Goal: Information Seeking & Learning: Check status

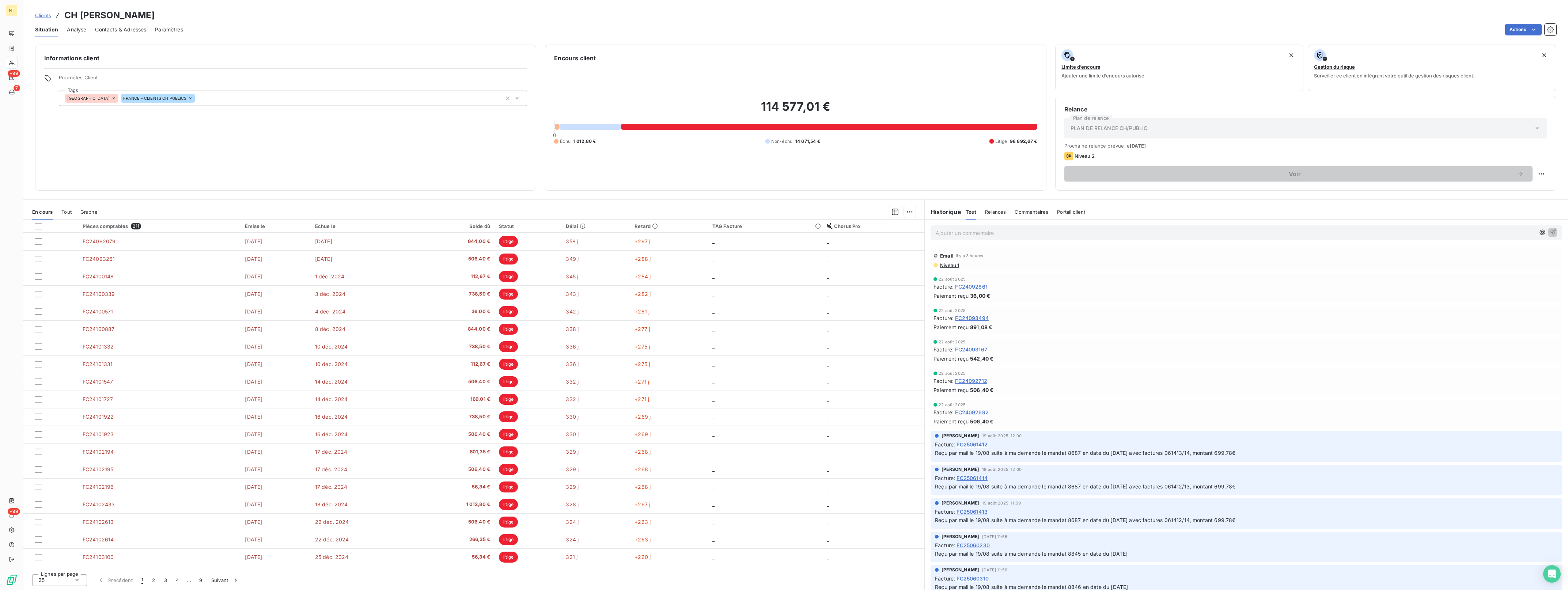
scroll to position [103, 0]
click at [21, 63] on span "Clients" at bounding box center [25, 63] width 15 height 7
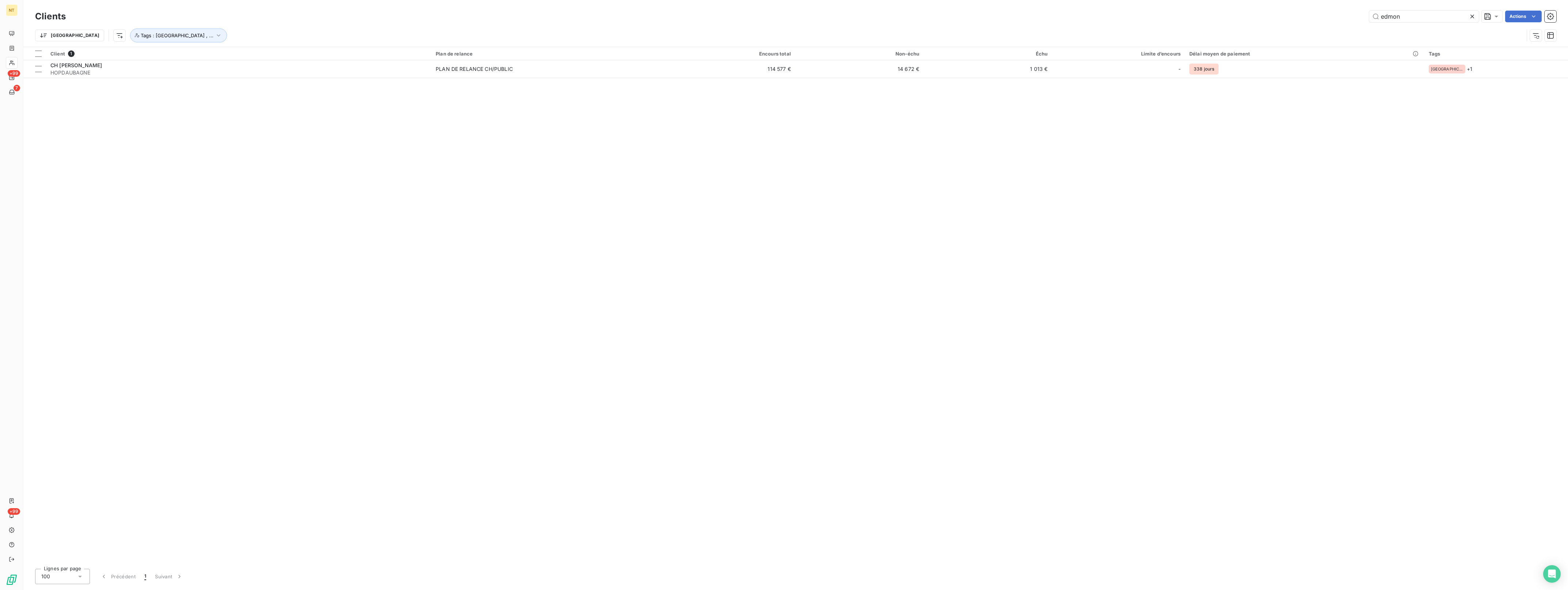
click at [1473, 16] on icon at bounding box center [1472, 16] width 7 height 7
click at [1426, 14] on input "text" at bounding box center [1424, 16] width 110 height 12
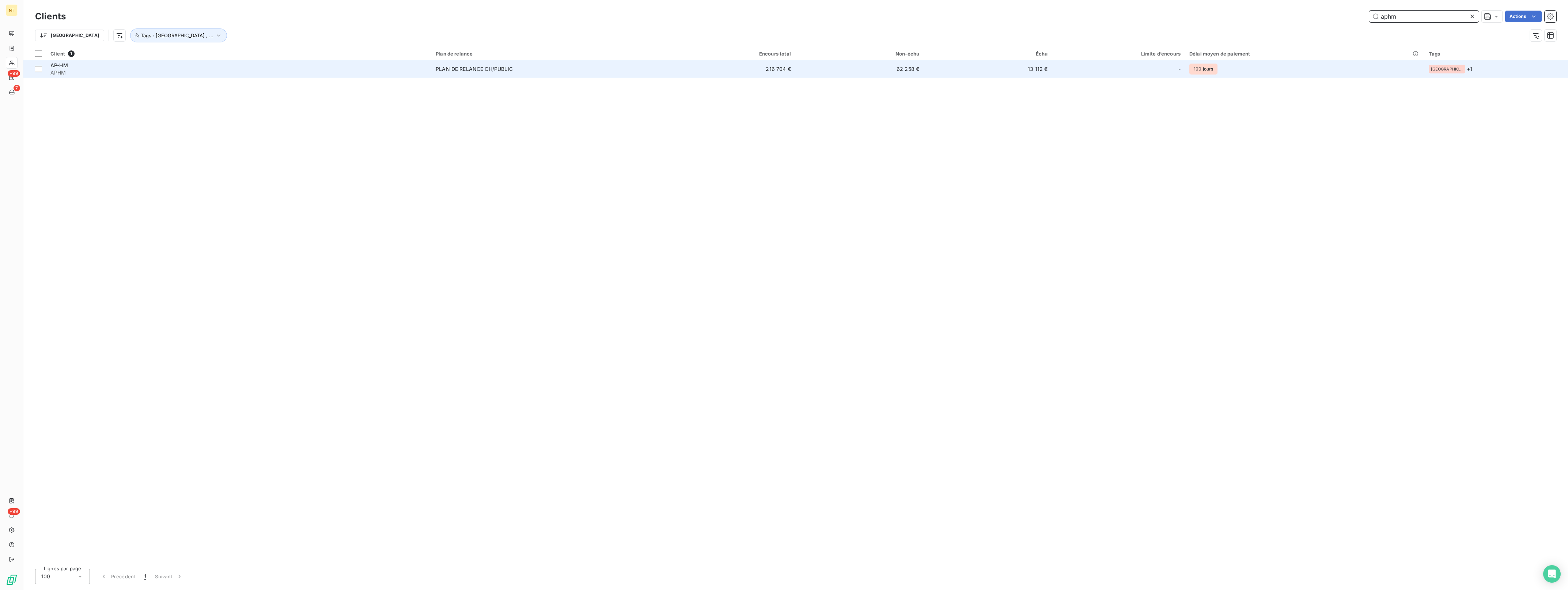
type input "aphm"
click at [463, 70] on div "PLAN DE RELANCE CH/PUBLIC" at bounding box center [474, 69] width 77 height 7
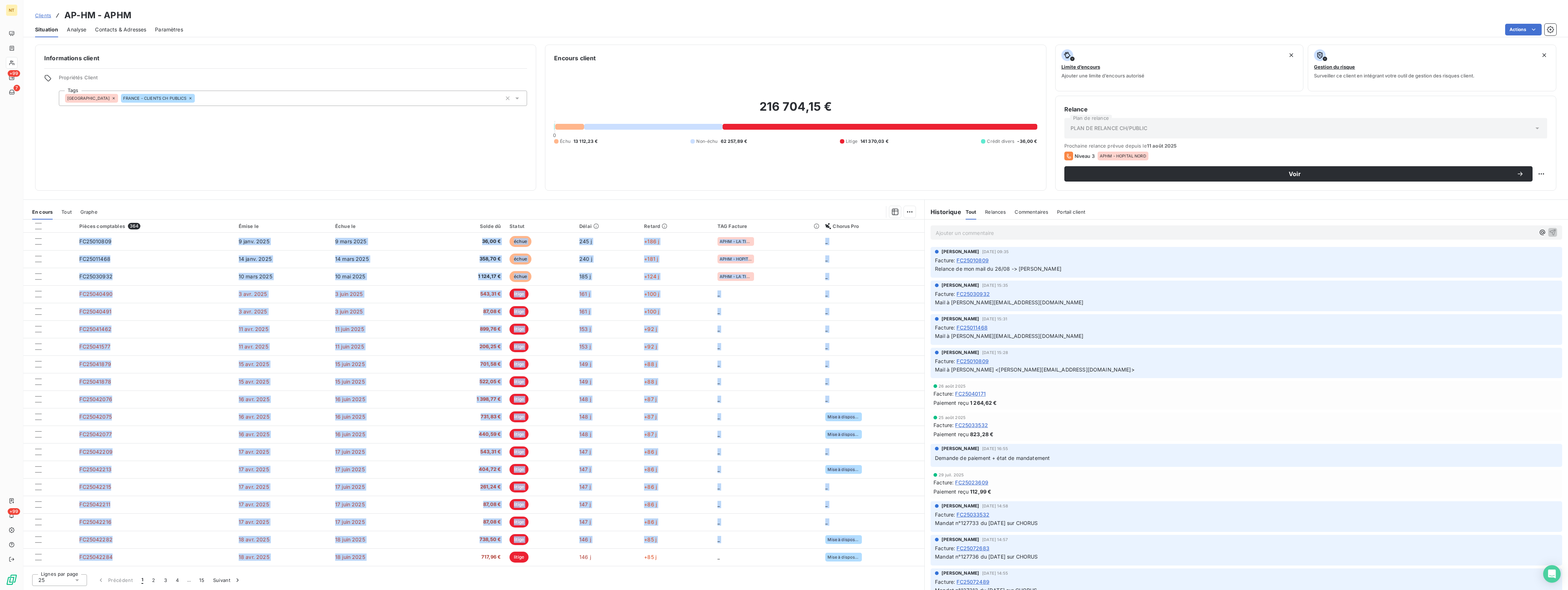
scroll to position [103, 0]
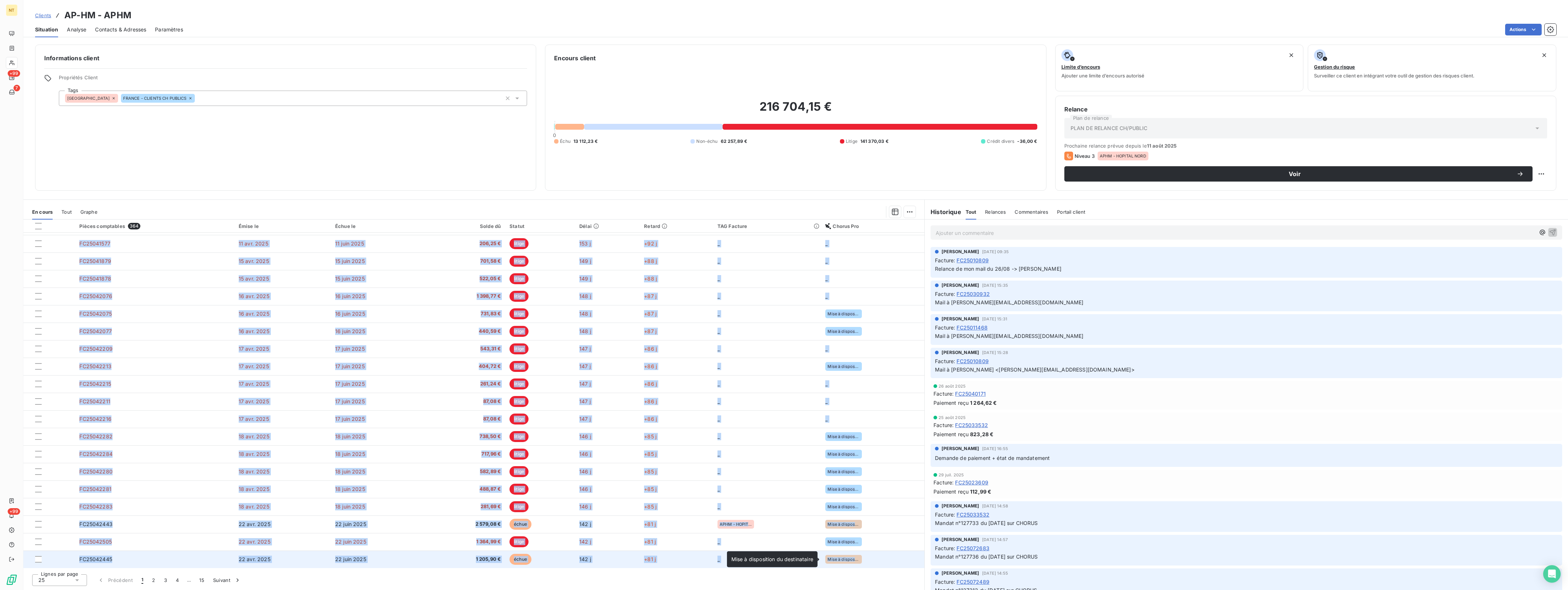
drag, startPoint x: 71, startPoint y: 240, endPoint x: 859, endPoint y: 562, distance: 851.3
click at [859, 562] on tbody "FC25010809 [DATE] [DATE] 36,00 € échue 245 j +186 j APHM - LA TIMONE _ FC250114…" at bounding box center [474, 349] width 901 height 439
drag, startPoint x: 859, startPoint y: 562, endPoint x: 847, endPoint y: 559, distance: 12.4
copy tbody "LO77708249 4 ipsu. 2978 3 dolo 2561 76,26 € sitam 001 c +973 a ELIT - SE DOEIUS…"
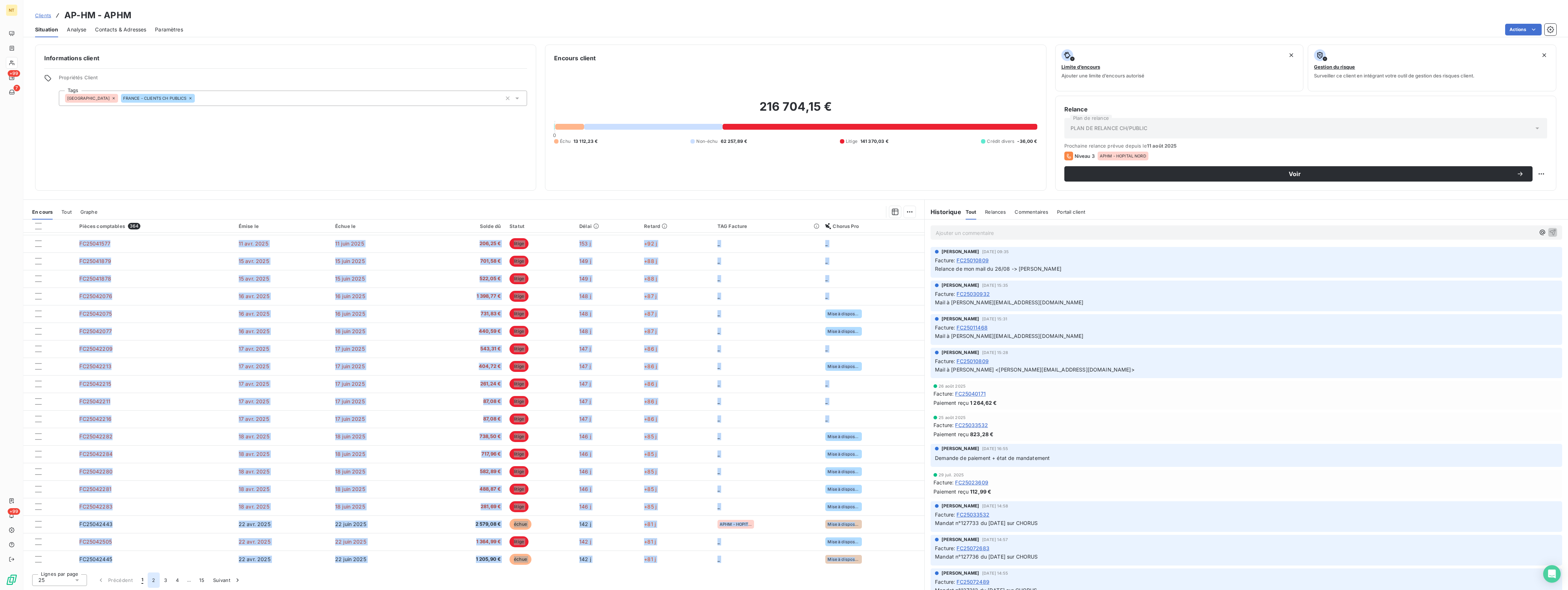
click at [152, 581] on button "2" at bounding box center [153, 580] width 12 height 15
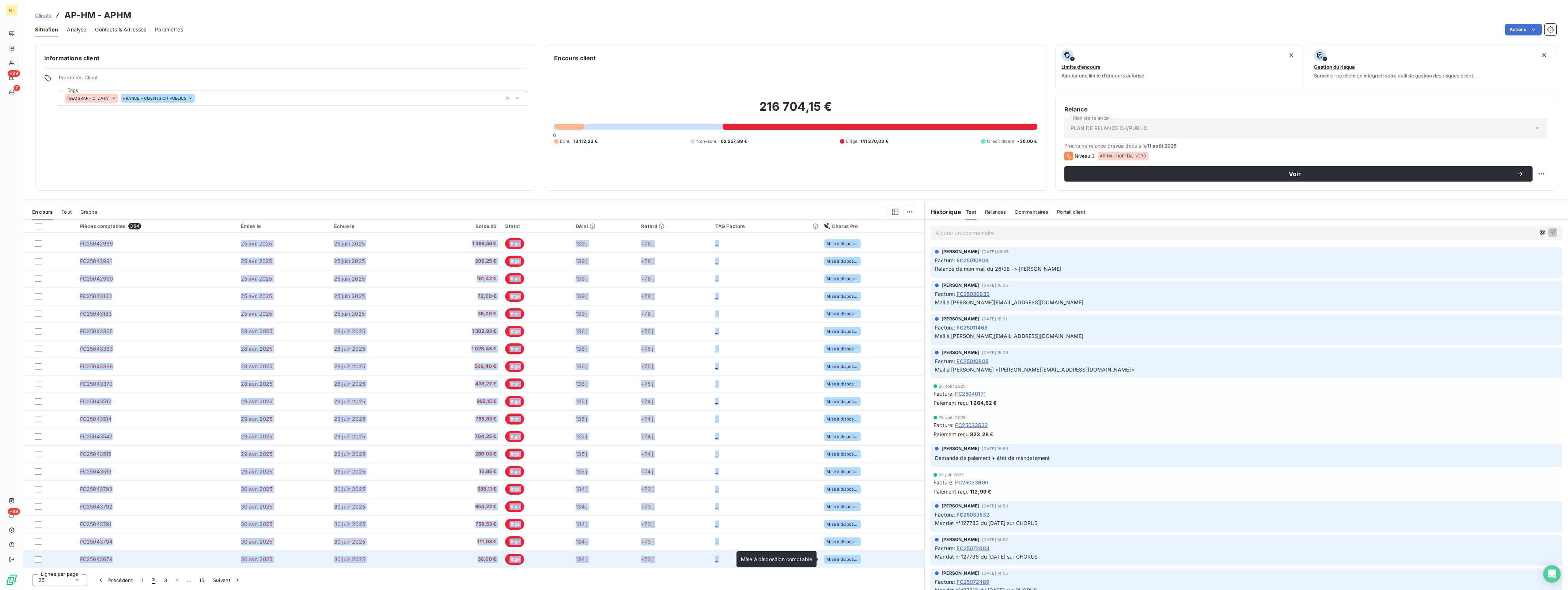
drag, startPoint x: 76, startPoint y: 242, endPoint x: 867, endPoint y: 559, distance: 852.2
click at [867, 559] on tbody "FC25042444 [DATE] [DATE] 651,46 € échue 142 j +81 j _ Mise à disposition du des…" at bounding box center [474, 349] width 901 height 439
drag, startPoint x: 867, startPoint y: 559, endPoint x: 849, endPoint y: 557, distance: 18.1
copy tbody "LO20337827 37 ips. 1486 49 dolo 9485 849,47 € sitam 056 c +58 a _ Elit s doeius…"
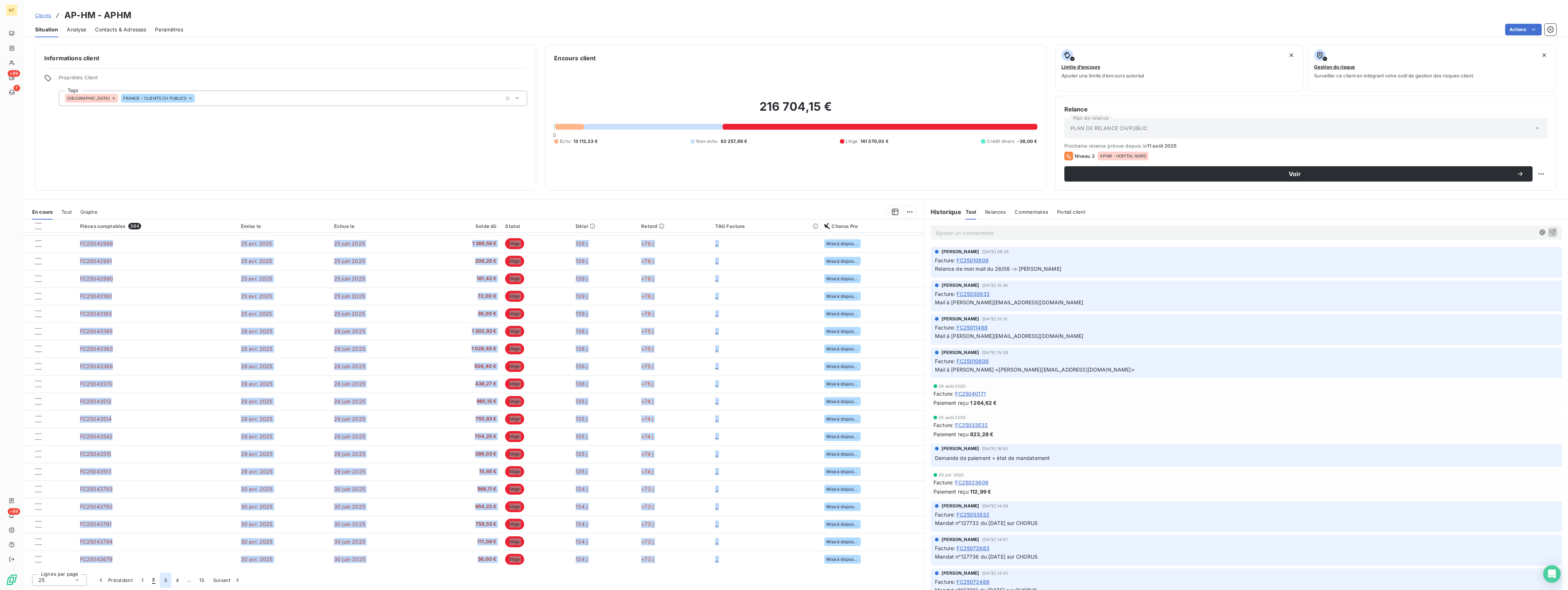
click at [165, 580] on button "3" at bounding box center [165, 580] width 12 height 15
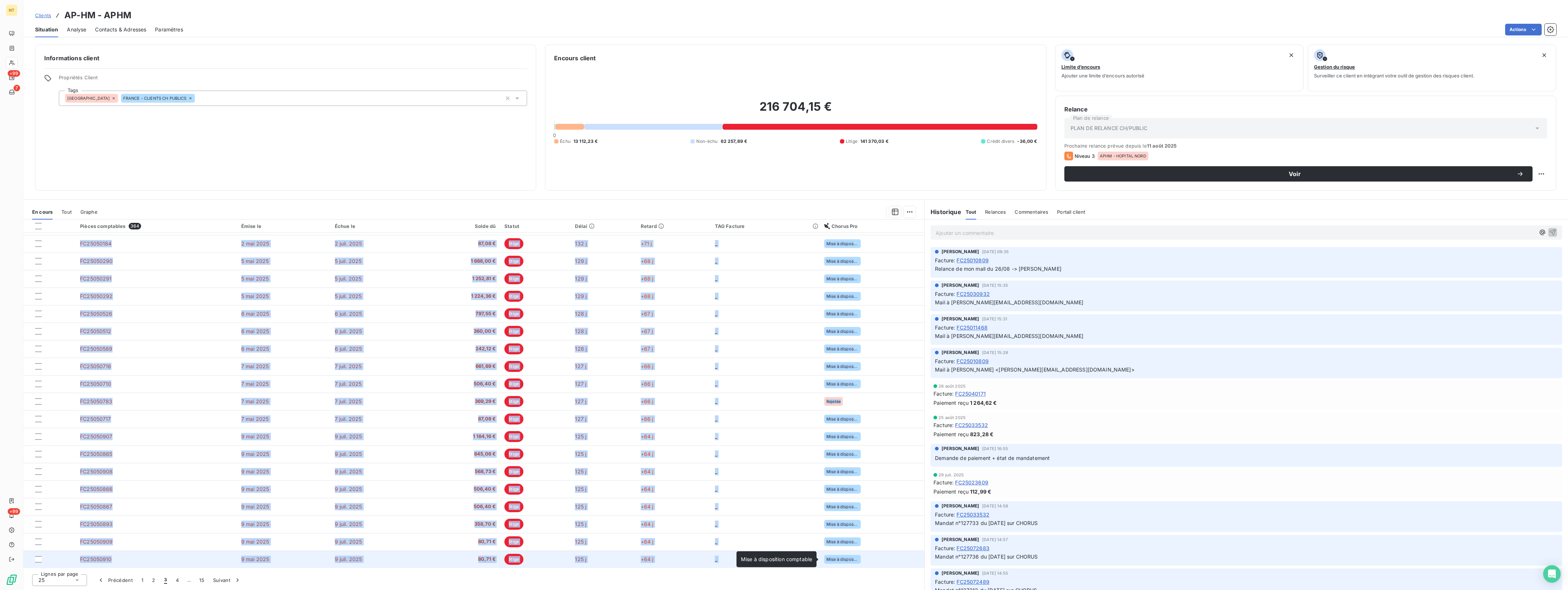
drag, startPoint x: 71, startPoint y: 243, endPoint x: 862, endPoint y: 558, distance: 851.4
click at [862, 558] on tbody "FC25043680 [DATE] [DATE] 36,00 € litige 134 j +73 j _ Mise à disposition compta…" at bounding box center [474, 349] width 901 height 439
drag, startPoint x: 862, startPoint y: 558, endPoint x: 847, endPoint y: 557, distance: 15.0
copy tbody "LO99564336 27 ips. 2056 22 dolo 1493 65,65 € sitame 375 c +44 a _ Elit s doeius…"
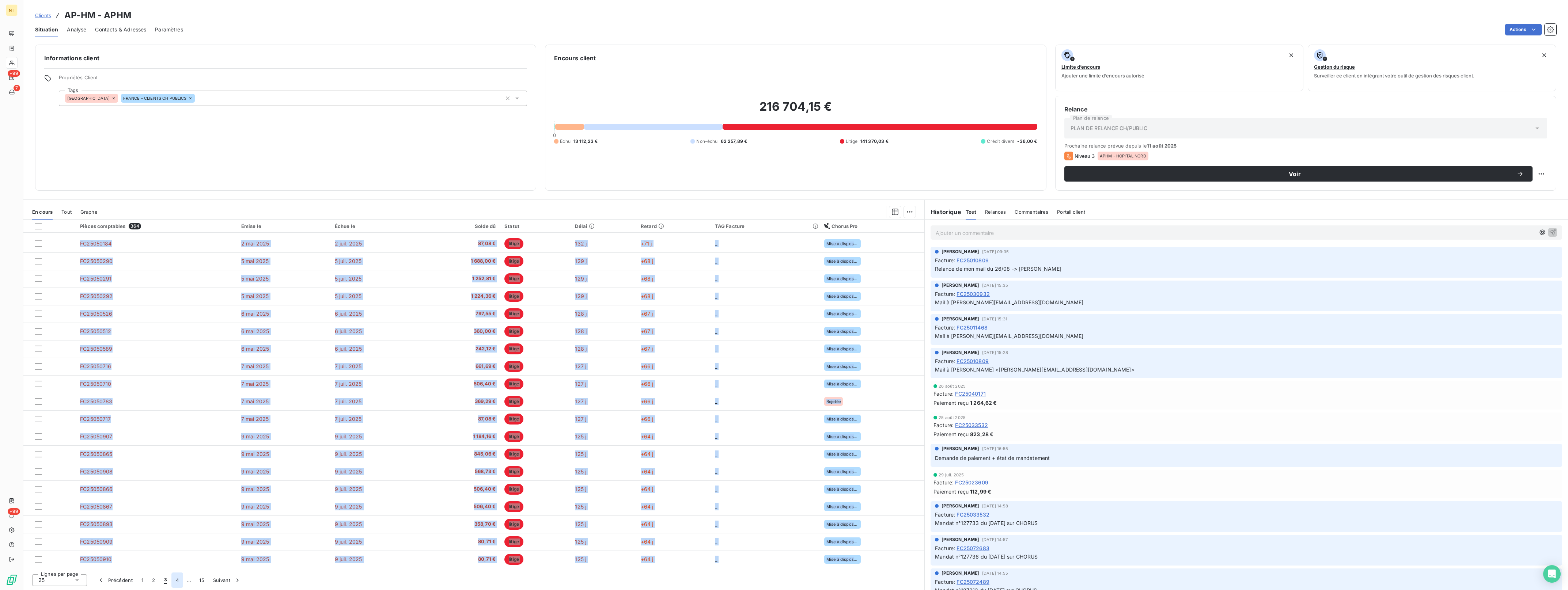
click at [178, 580] on button "4" at bounding box center [177, 580] width 12 height 15
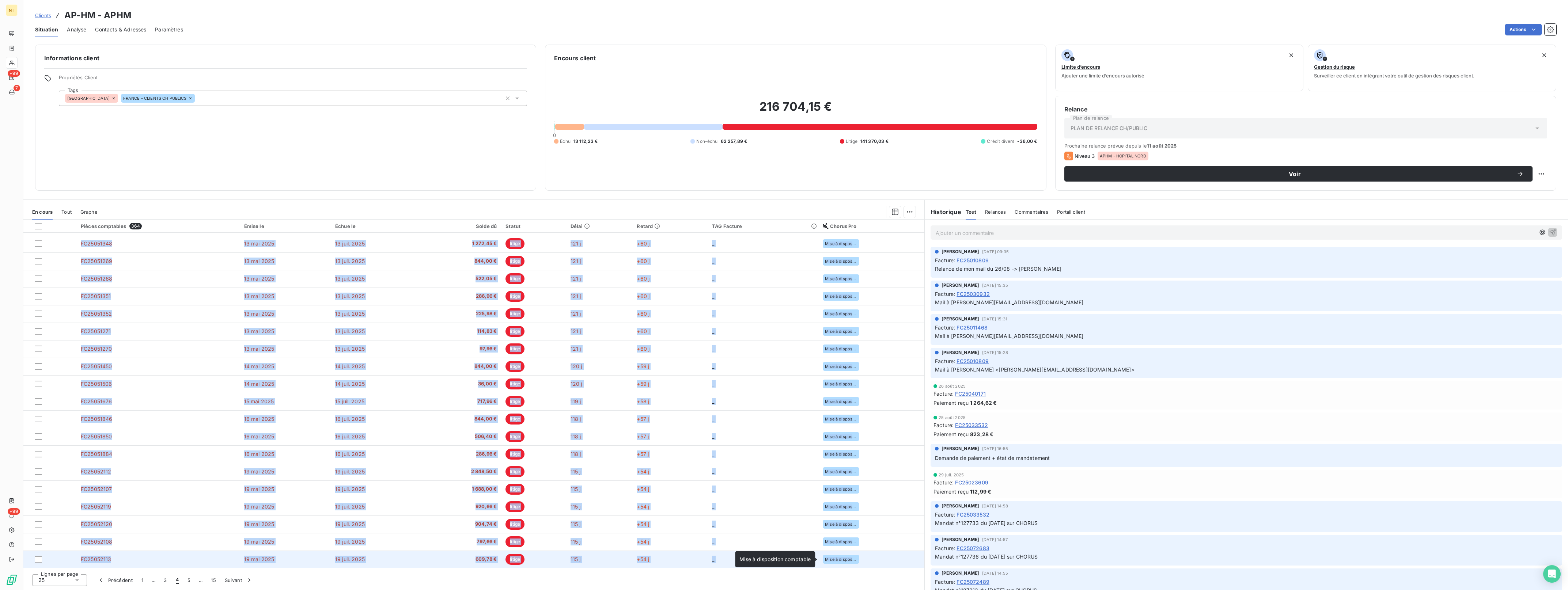
drag, startPoint x: 75, startPoint y: 242, endPoint x: 855, endPoint y: 558, distance: 841.6
click at [855, 558] on tbody "FC25050950 [DATE] [DATE] 64,80 € litige 125 j +64 j _ Mise à disposition compta…" at bounding box center [474, 349] width 901 height 439
drag, startPoint x: 855, startPoint y: 558, endPoint x: 844, endPoint y: 559, distance: 11.0
copy tbody "LO07359265 4 ips 0750 8 dolo. 5074 74,29 € sitame 655 c +48 a _ Elit s doeiusmo…"
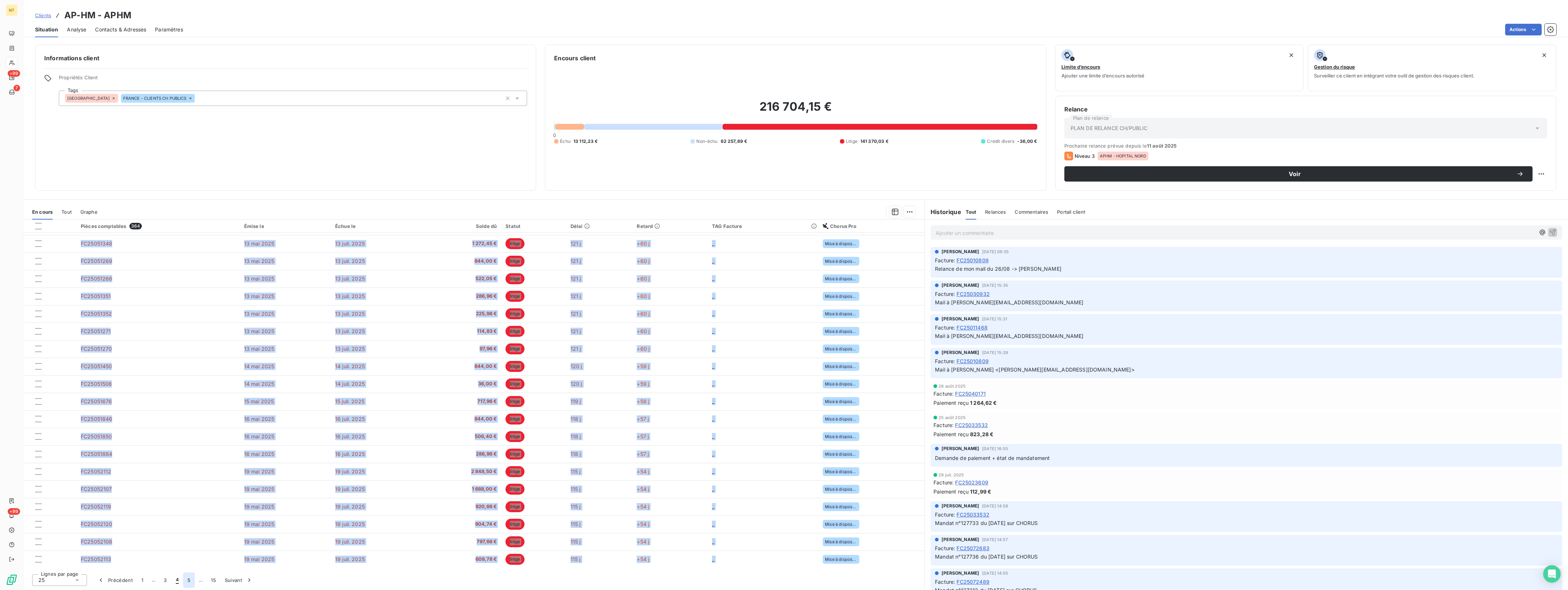
click at [189, 577] on button "5" at bounding box center [189, 580] width 12 height 15
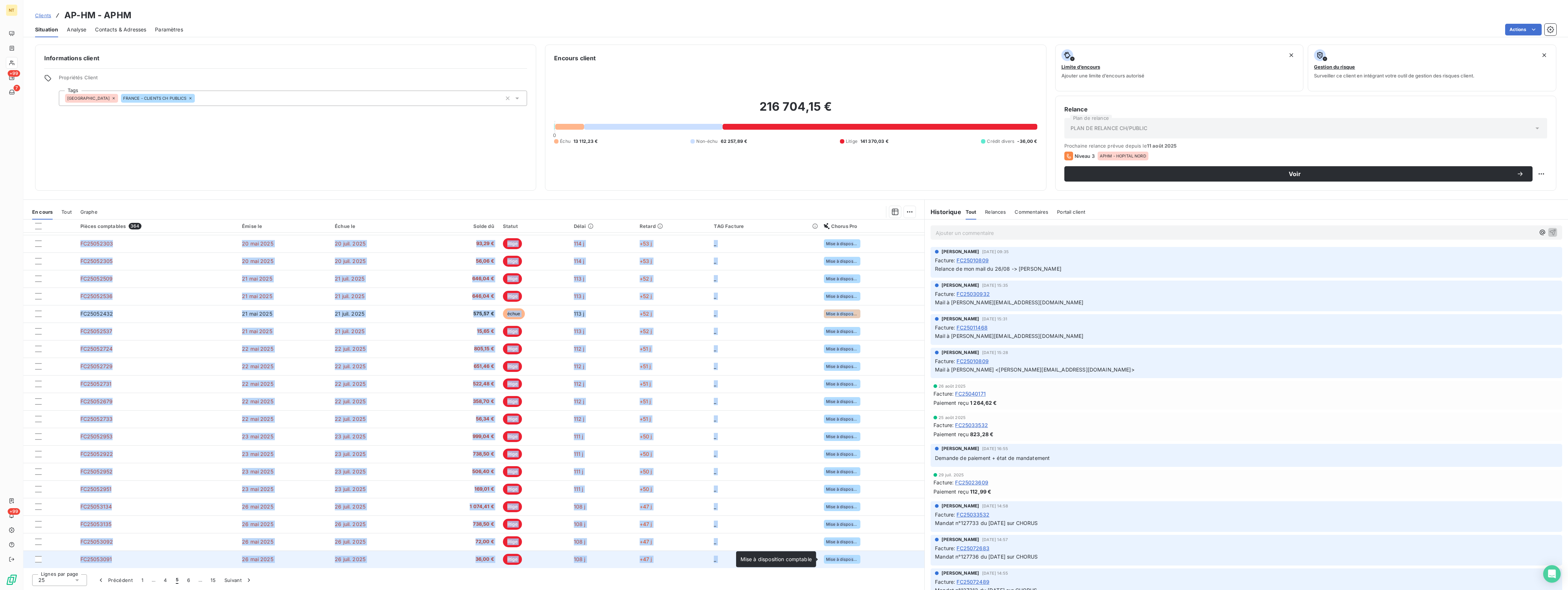
drag, startPoint x: 74, startPoint y: 241, endPoint x: 879, endPoint y: 559, distance: 865.5
click at [879, 559] on tbody "FC25052114 [DATE] [DATE] 559,92 € litige 115 j +54 j _ Mise à disposition compt…" at bounding box center [474, 349] width 901 height 439
drag, startPoint x: 879, startPoint y: 559, endPoint x: 842, endPoint y: 560, distance: 37.0
copy tbody "LO15246565 85 ips 8425 91 dolo. 4577 205,73 € sitame 405 c +85 a _ Elit s doeiu…"
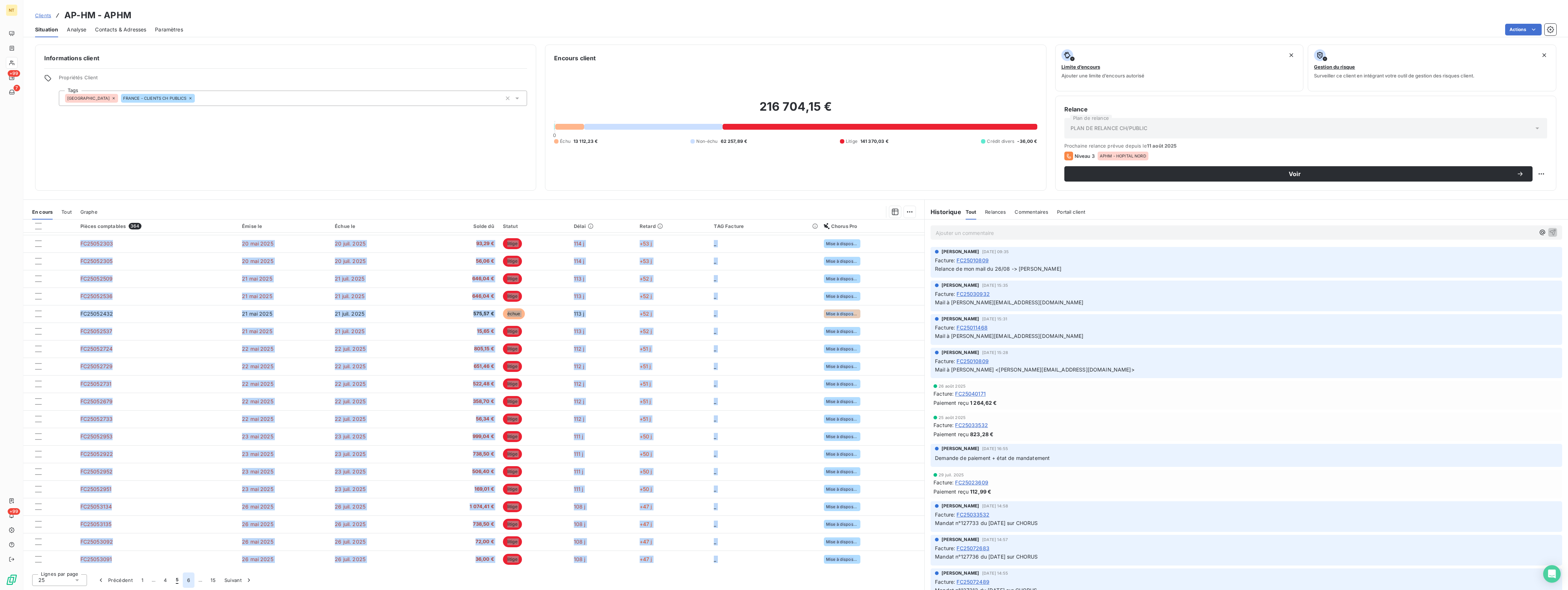
click at [187, 582] on button "6" at bounding box center [188, 580] width 12 height 15
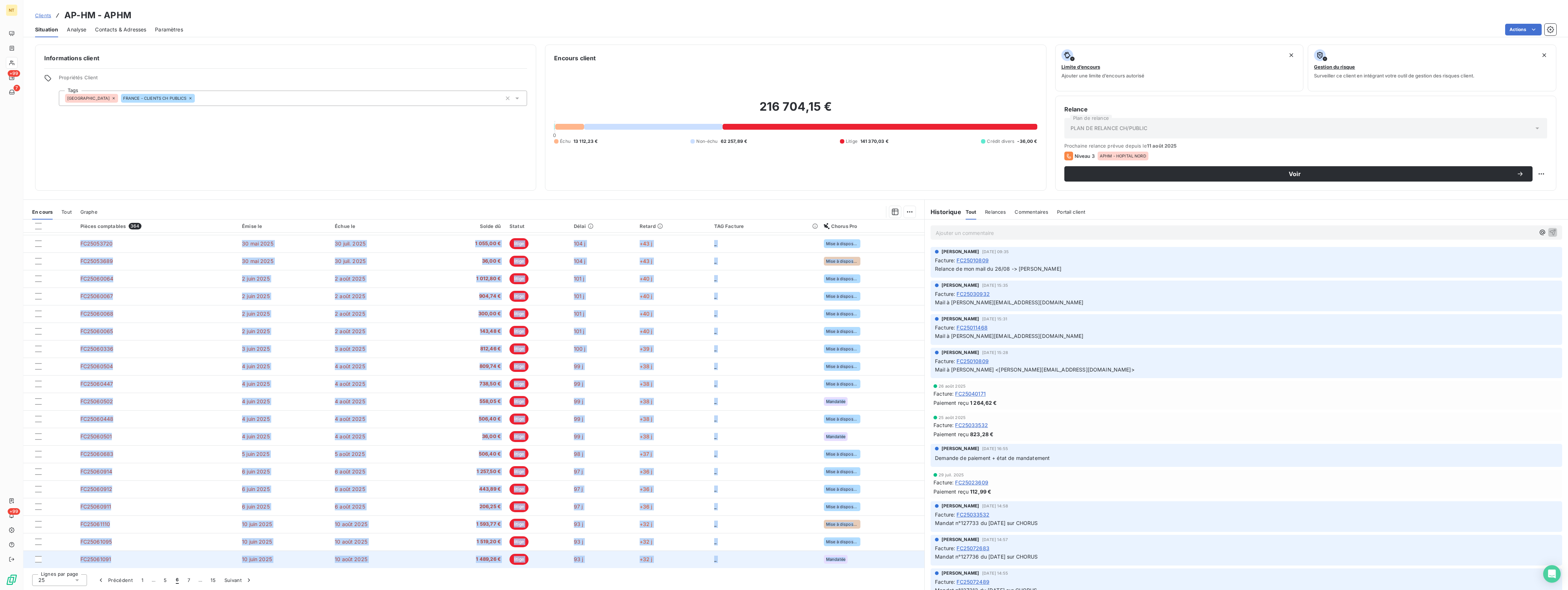
drag, startPoint x: 77, startPoint y: 238, endPoint x: 849, endPoint y: 564, distance: 838.0
click at [849, 564] on tbody "FC25053322 [DATE] [DATE] 1 450,60 € litige 107 j +46 j _ Mise à disposition du …" at bounding box center [474, 349] width 901 height 439
drag, startPoint x: 849, startPoint y: 564, endPoint x: 833, endPoint y: 559, distance: 16.8
copy tbody "LO07265744 42 ips 2834 89 dolo. 0244 2 898,42 € sitame 177 c +53 a _ Elit s doe…"
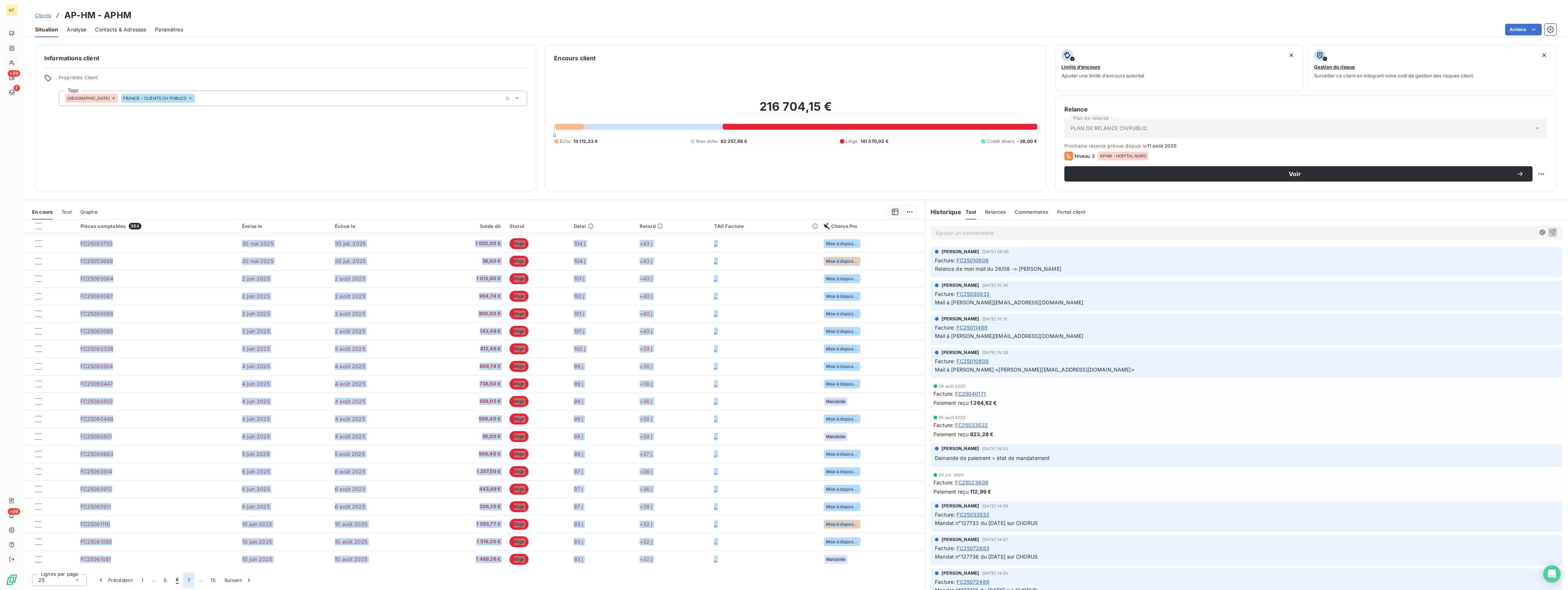
click at [188, 581] on button "7" at bounding box center [189, 580] width 12 height 15
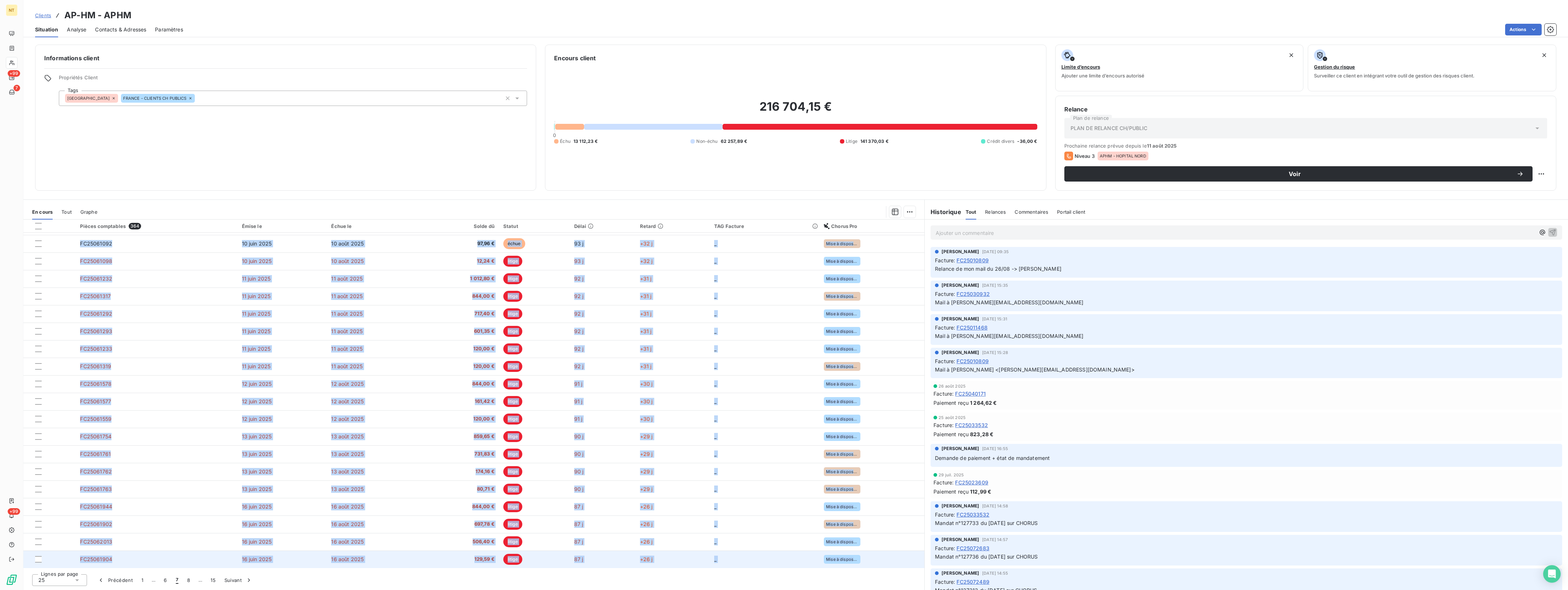
drag, startPoint x: 72, startPoint y: 242, endPoint x: 874, endPoint y: 566, distance: 865.0
click at [874, 566] on tbody "FC25061093 [DATE] [DATE] 949,50 € litige 93 j +32 j _ Mise à disposition compta…" at bounding box center [474, 349] width 901 height 439
drag, startPoint x: 874, startPoint y: 566, endPoint x: 845, endPoint y: 558, distance: 30.1
copy tbody "LO53426158 02 ipsu 2167 06 dolo 7918 949,11 € sitame 02 c +25 a _ Elit s doeius…"
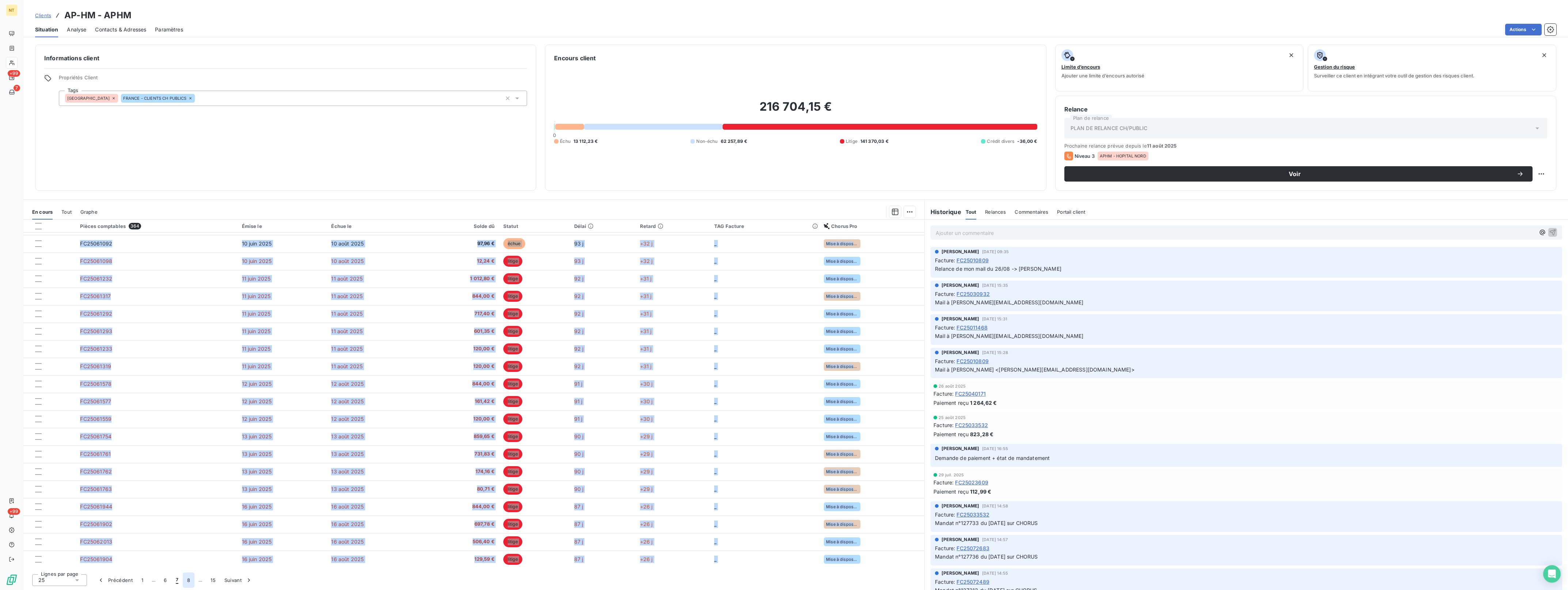
click at [189, 581] on button "8" at bounding box center [188, 580] width 12 height 15
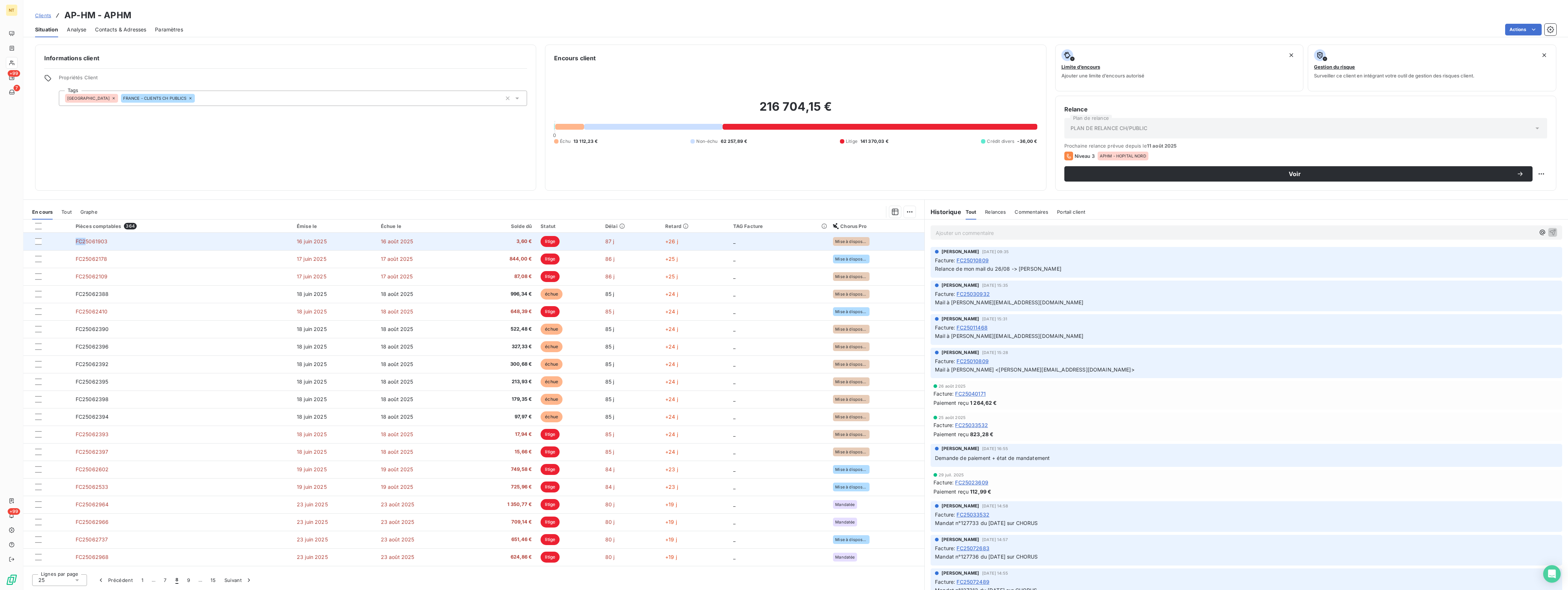
drag, startPoint x: 71, startPoint y: 242, endPoint x: 86, endPoint y: 247, distance: 15.8
click at [86, 247] on tr "FC25061903 [DATE] [DATE] 3,60 € litige 87 j +26 j _ Mise à disposition du desti…" at bounding box center [474, 241] width 901 height 18
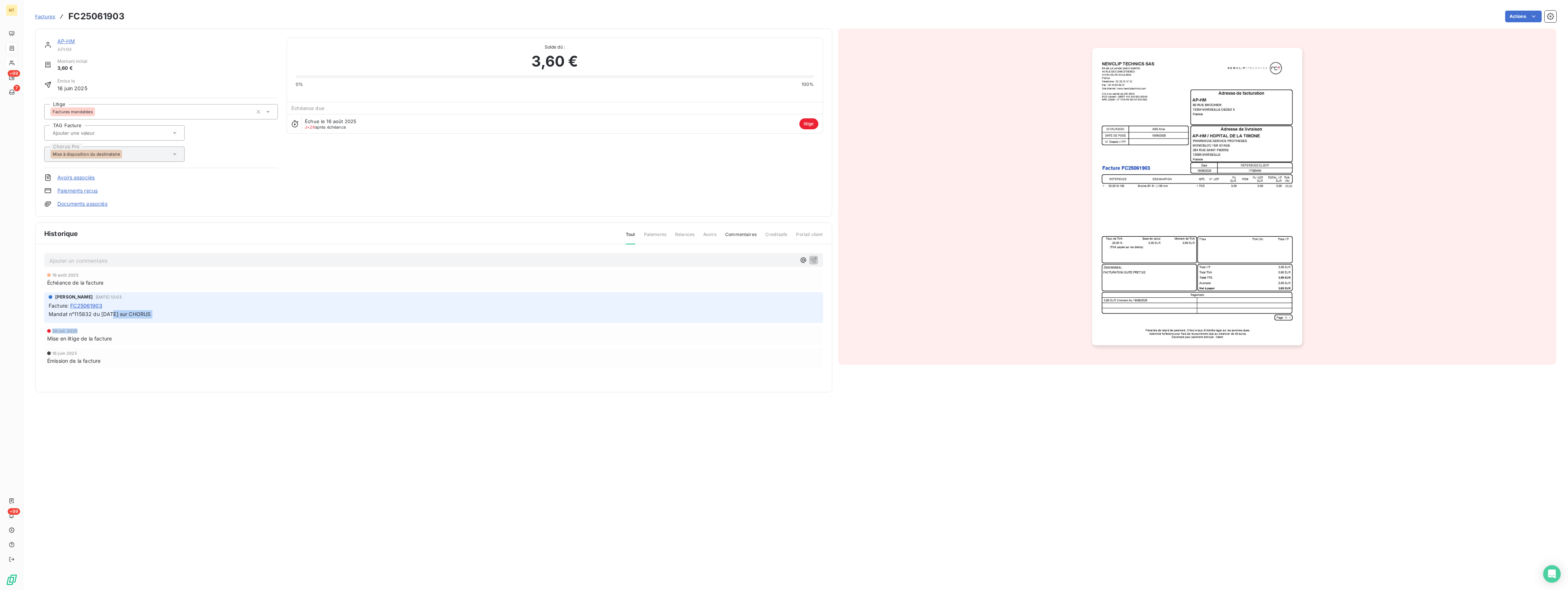
click at [430, 327] on div "[DATE] Échéance de la facture [PERSON_NAME] [DATE] 12:03 Facture : FC25061903 M…" at bounding box center [434, 333] width 779 height 127
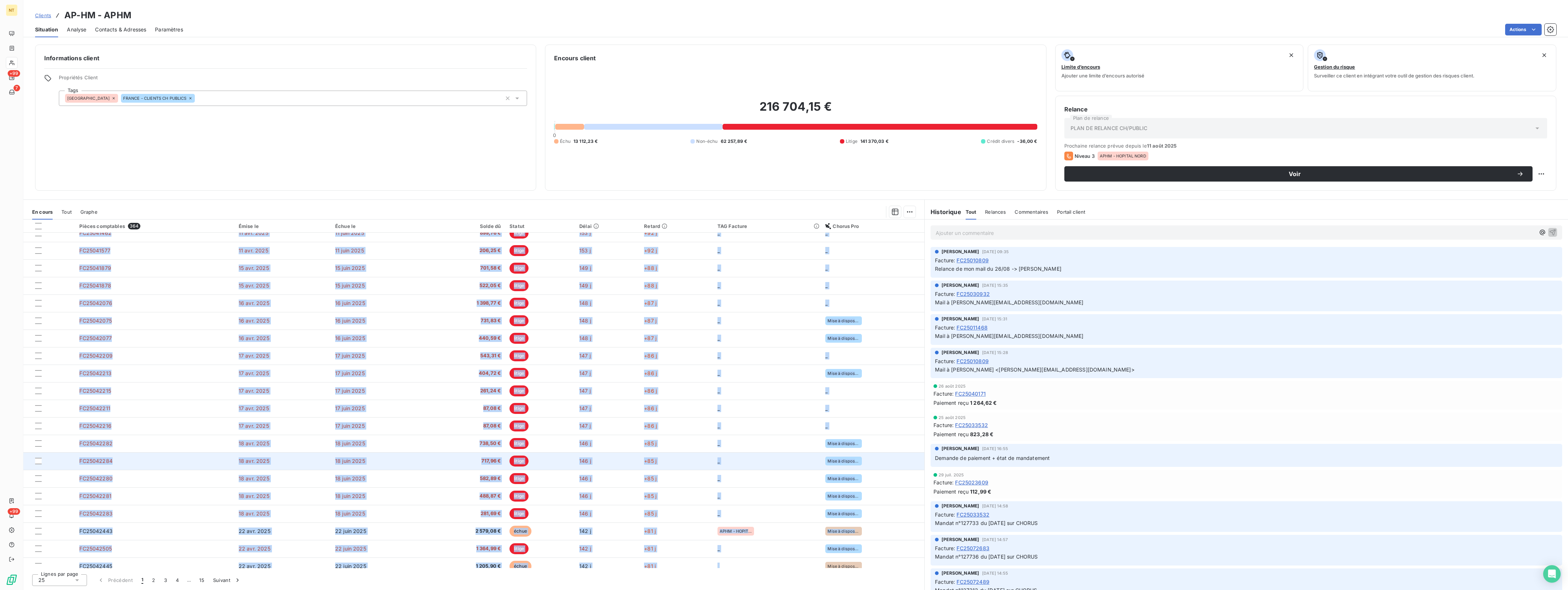
scroll to position [103, 0]
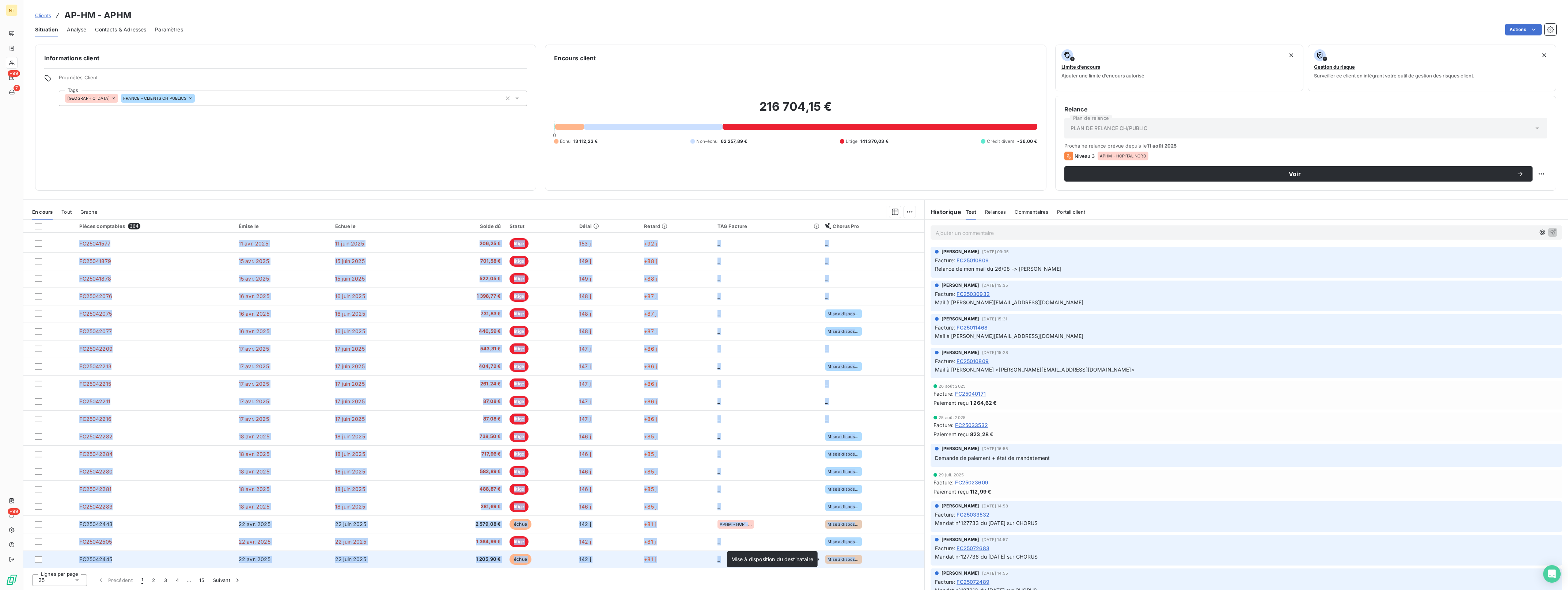
drag, startPoint x: 69, startPoint y: 241, endPoint x: 892, endPoint y: 561, distance: 883.0
click at [892, 561] on tbody "FC25010809 [DATE] [DATE] 36,00 € échue 245 j +186 j APHM - LA TIMONE _ FC250114…" at bounding box center [474, 349] width 901 height 439
drag, startPoint x: 892, startPoint y: 561, endPoint x: 847, endPoint y: 560, distance: 45.0
copy tbody "LO77708249 4 ipsu. 2978 3 dolo 2561 76,26 € sitam 001 c +973 a ELIT - SE DOEIUS…"
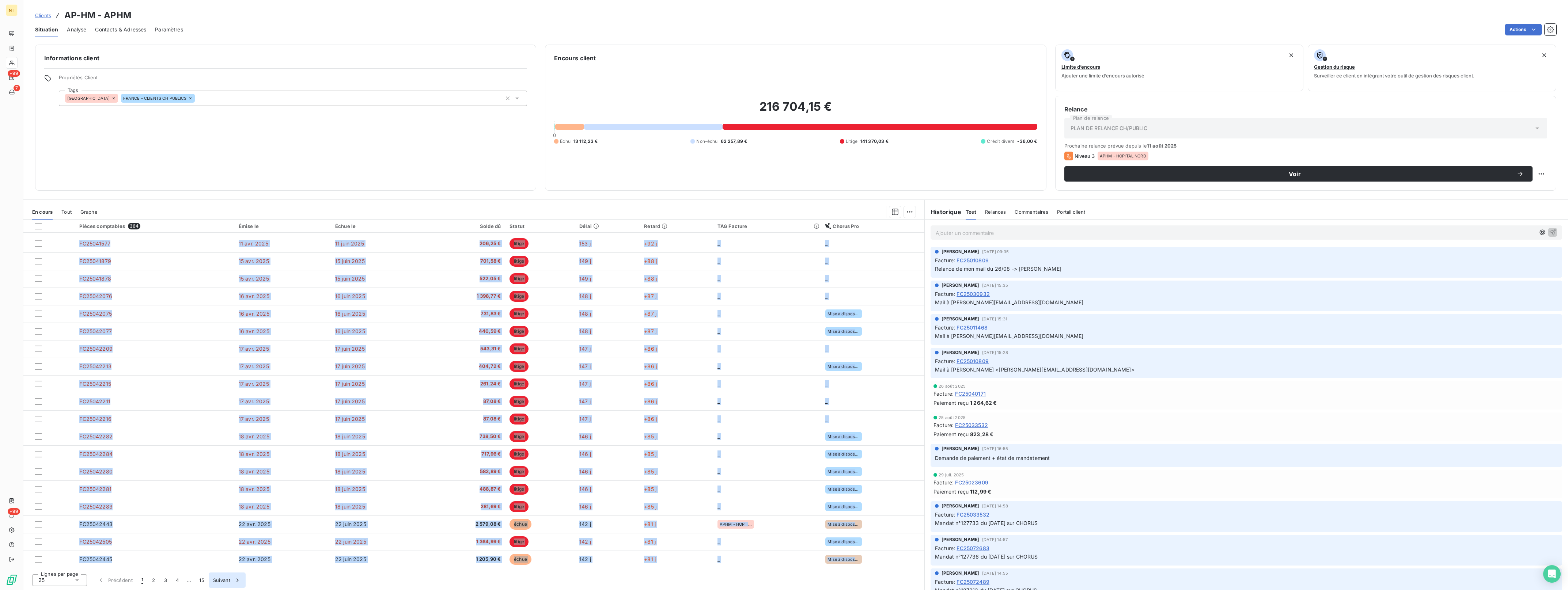
click at [238, 581] on icon "button" at bounding box center [237, 580] width 7 height 7
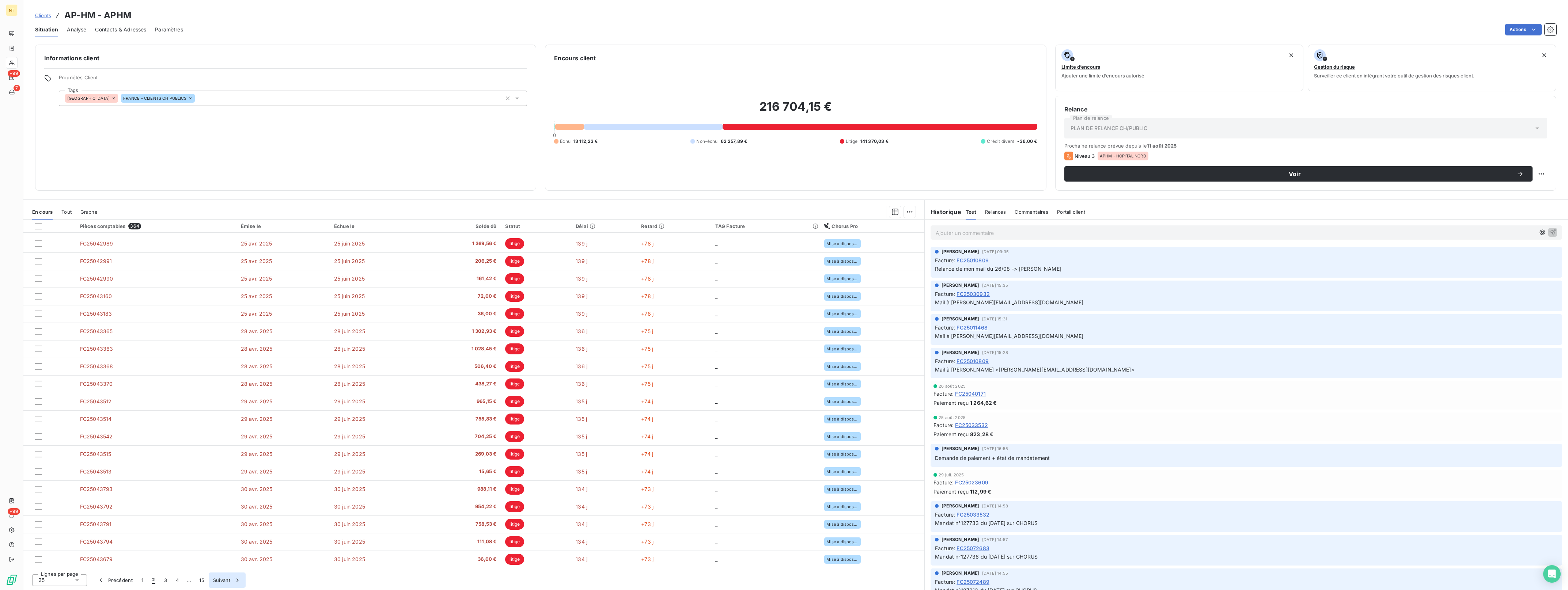
click at [238, 581] on icon "button" at bounding box center [237, 580] width 7 height 7
click at [238, 581] on button "Suivant" at bounding box center [239, 580] width 37 height 15
click at [165, 579] on button "4" at bounding box center [165, 580] width 12 height 15
click at [188, 580] on button "5" at bounding box center [189, 580] width 12 height 15
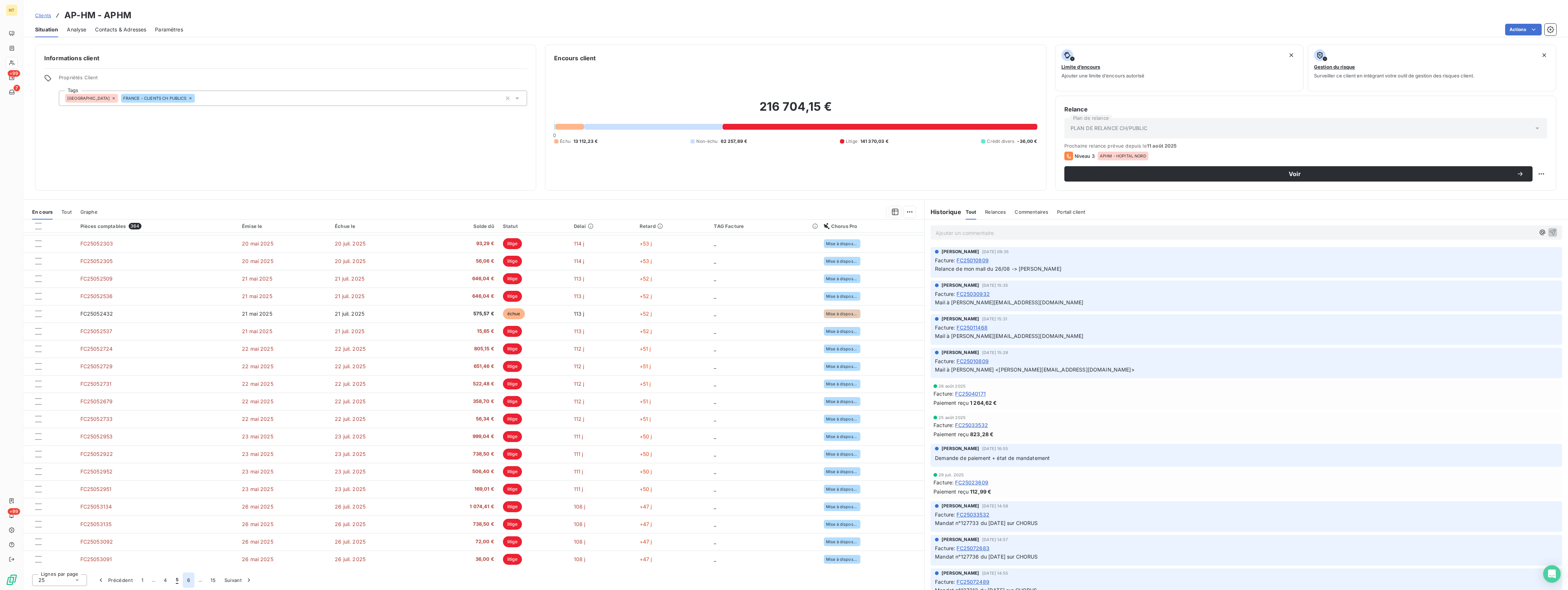
click at [191, 577] on button "6" at bounding box center [188, 580] width 12 height 15
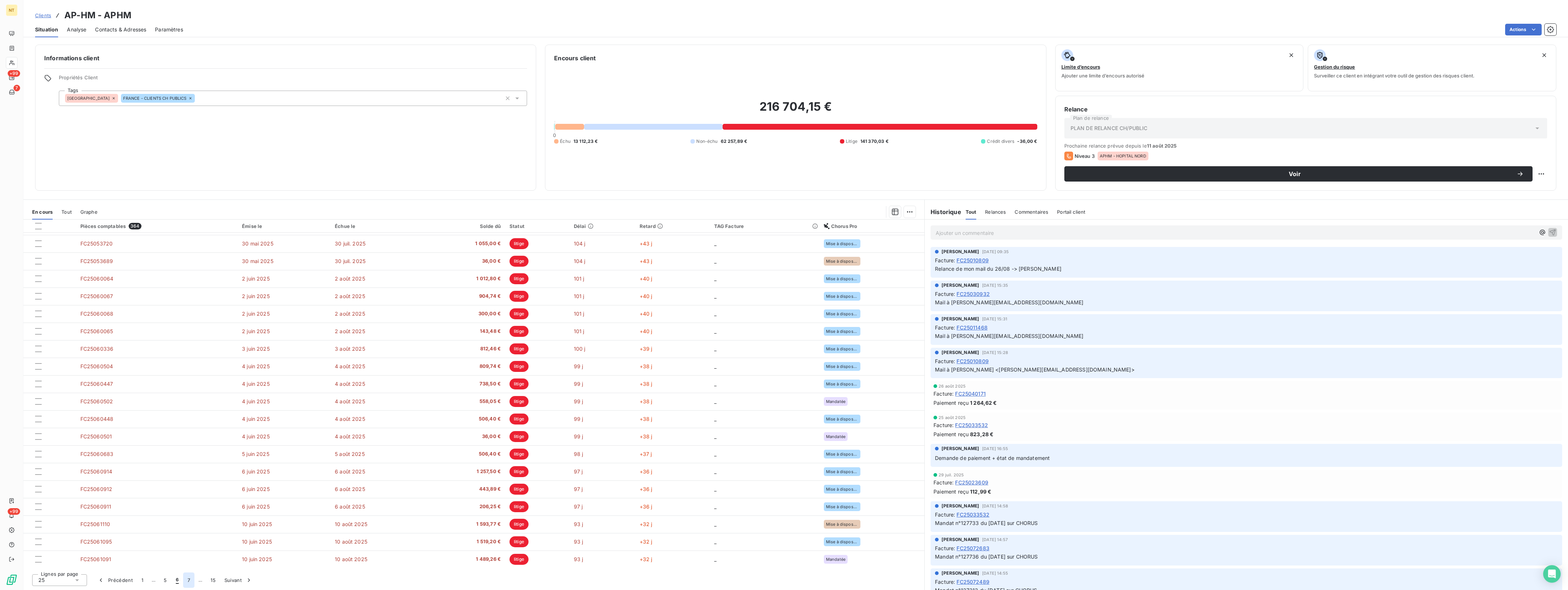
click at [188, 581] on button "7" at bounding box center [189, 580] width 12 height 15
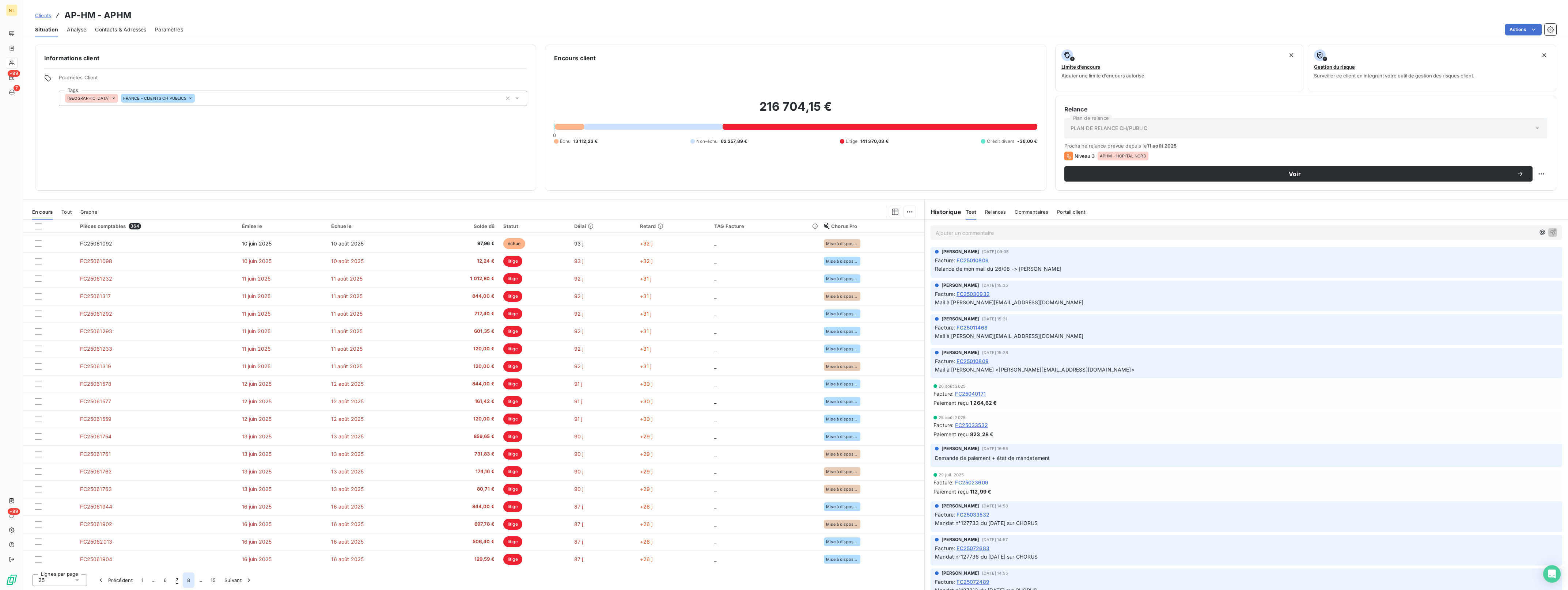
click at [186, 581] on button "8" at bounding box center [188, 580] width 12 height 15
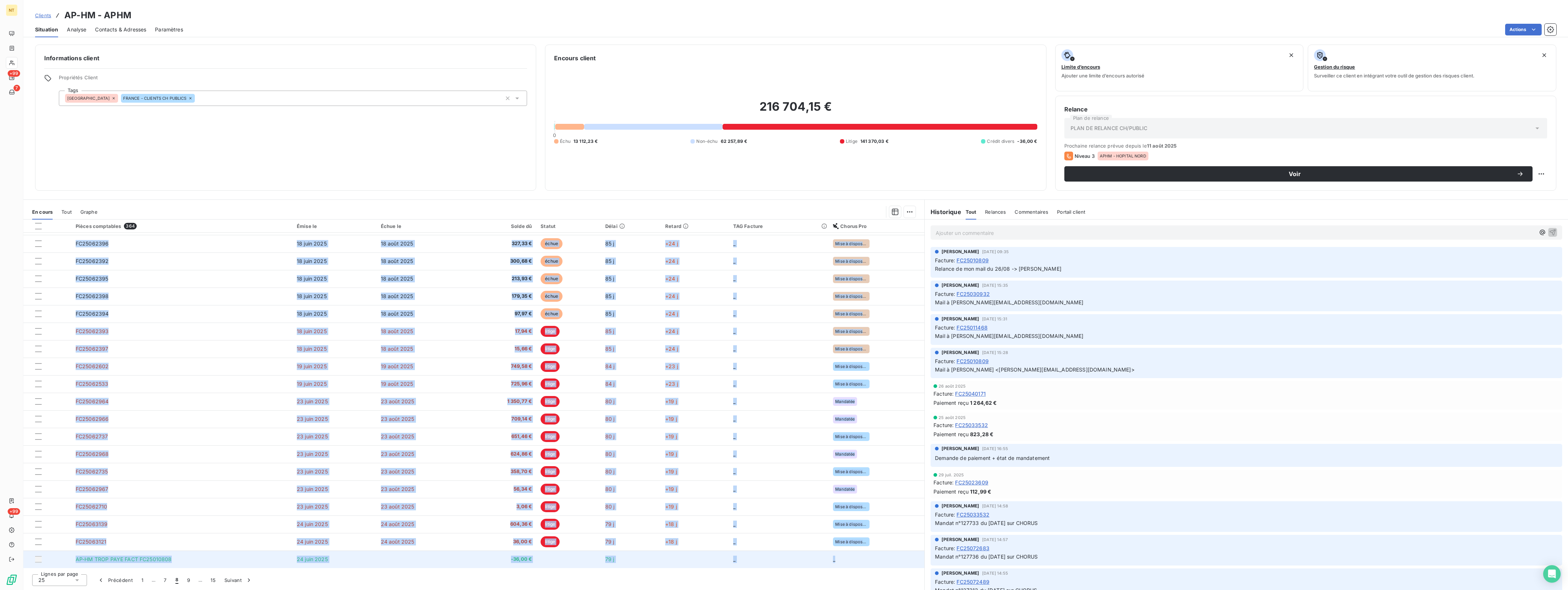
drag, startPoint x: 63, startPoint y: 244, endPoint x: 852, endPoint y: 563, distance: 851.0
click at [852, 563] on tbody "FC25061903 [DATE] [DATE] 3,60 € litige 87 j +26 j _ Mise à disposition du desti…" at bounding box center [474, 349] width 901 height 439
drag, startPoint x: 852, startPoint y: 563, endPoint x: 829, endPoint y: 560, distance: 23.2
copy tbody "LO15305540 30 ipsu 0195 64 dolo 9339 311,44 € sitam 17 c +18 a _ Elit s doeiusm…"
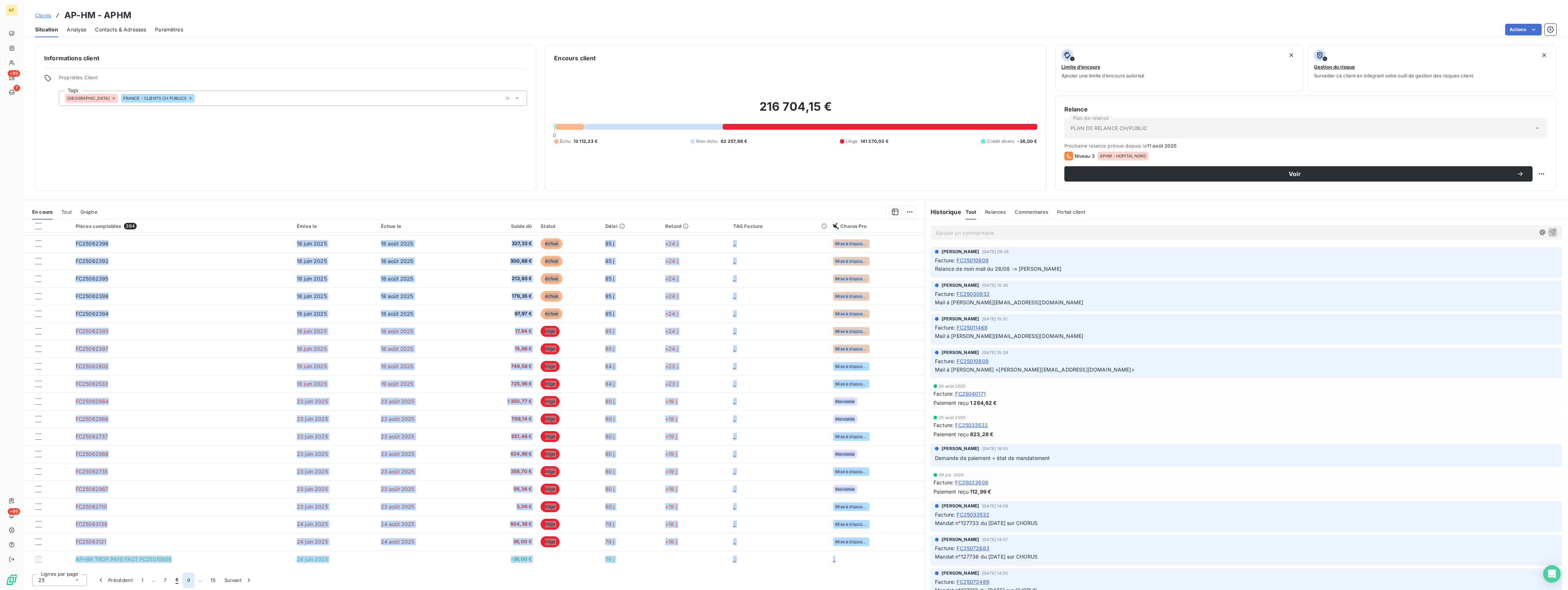
click at [187, 581] on button "9" at bounding box center [188, 580] width 12 height 15
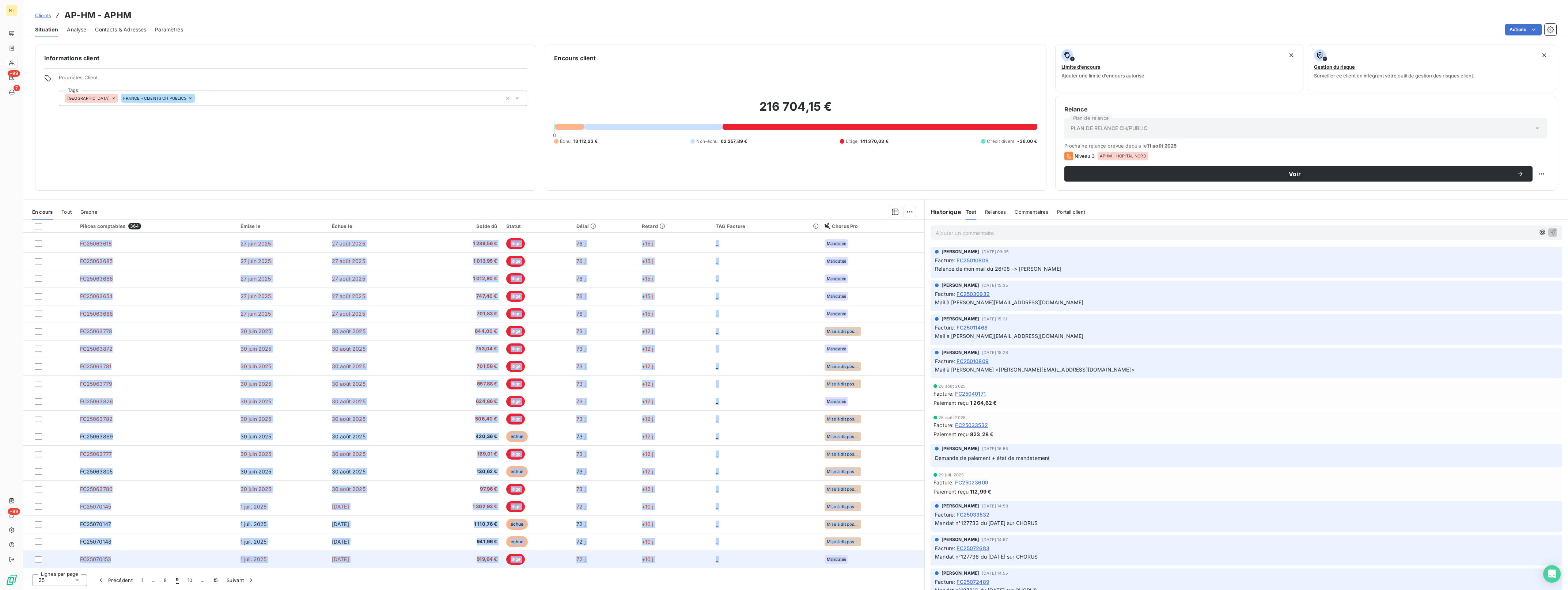
drag, startPoint x: 74, startPoint y: 237, endPoint x: 848, endPoint y: 563, distance: 839.9
click at [848, 563] on tbody "FC25063235 [DATE] [DATE] 904,74 € litige 78 j +17 j _ Mise à disposition compta…" at bounding box center [474, 349] width 901 height 439
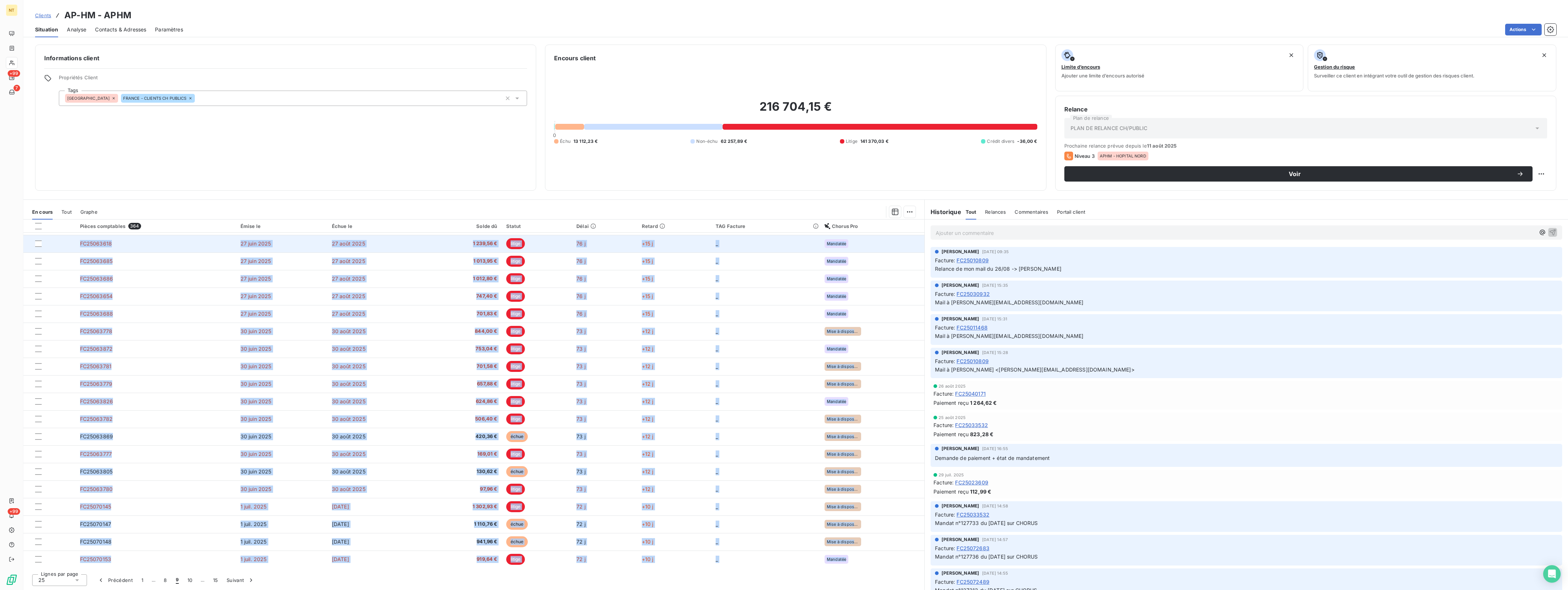
copy tbody "LO38185044 88 ipsu 6998 18 dolo 2477 134,52 € sitame 25 c +70 a _ Elit s doeius…"
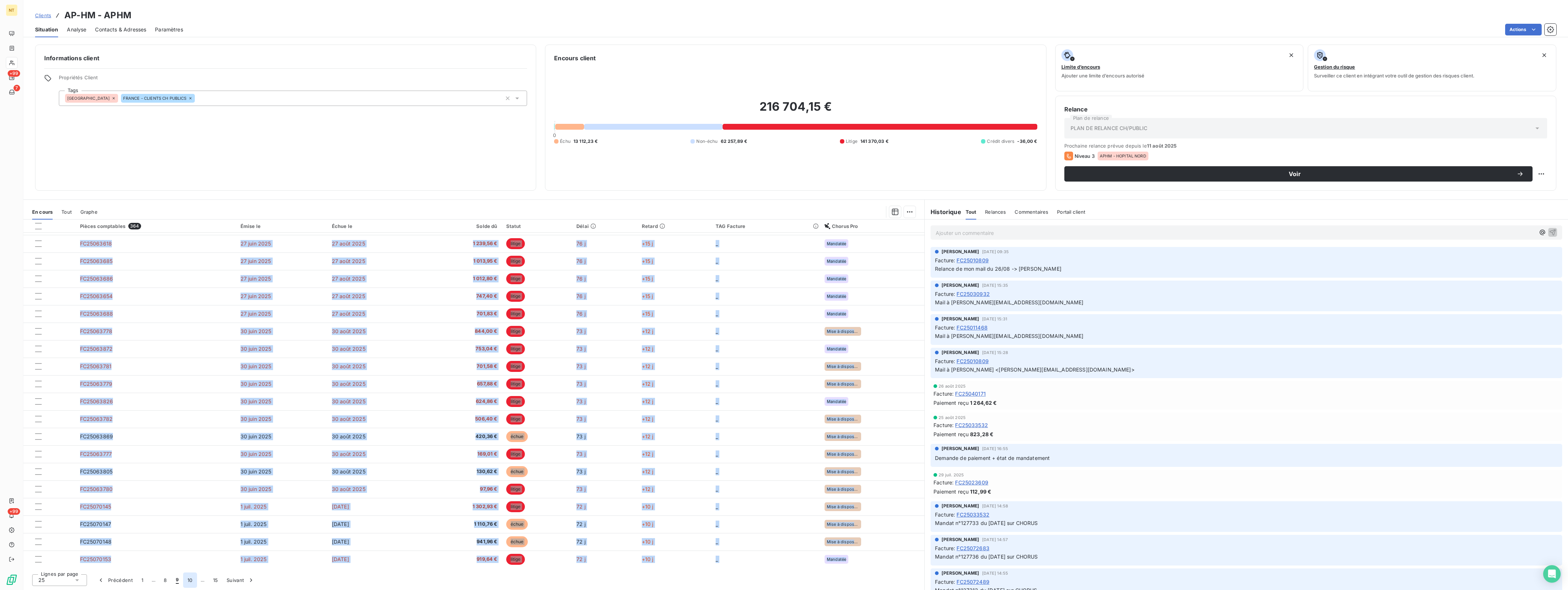
click at [192, 583] on button "10" at bounding box center [190, 580] width 14 height 15
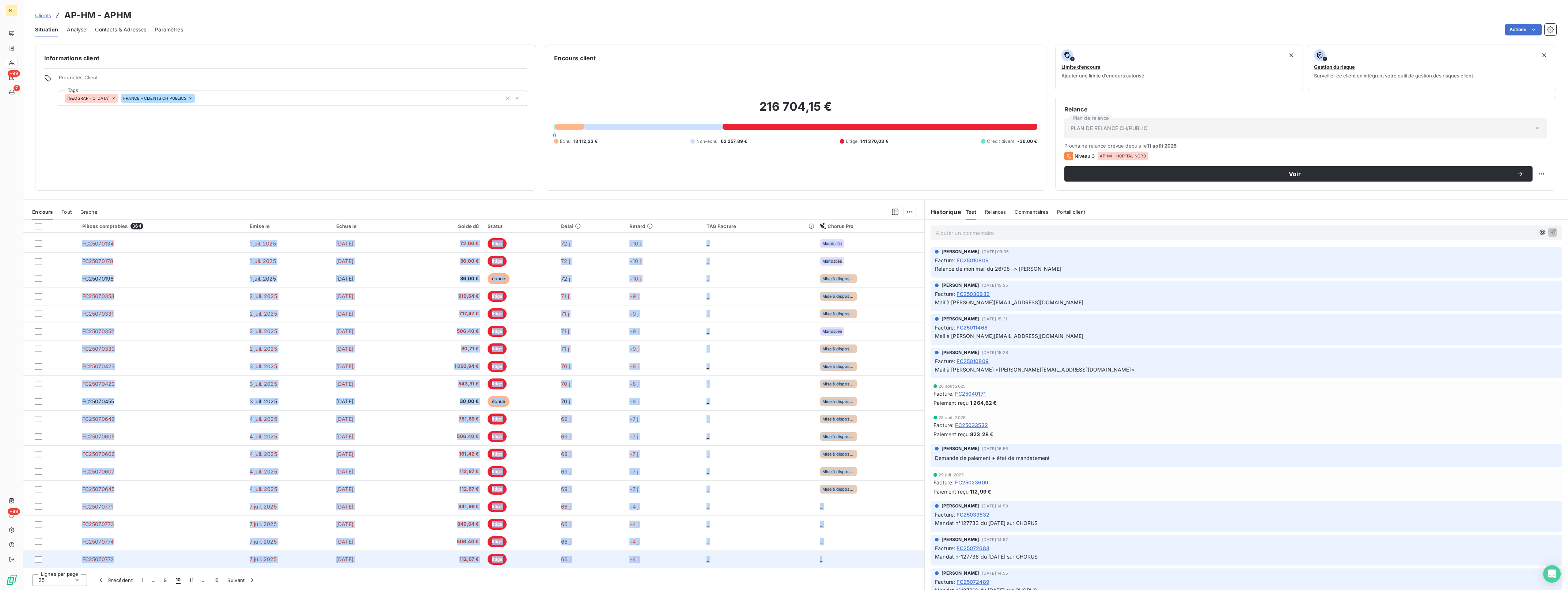
drag, startPoint x: 75, startPoint y: 240, endPoint x: 832, endPoint y: 558, distance: 821.1
click at [832, 558] on tbody "FC25070151 [DATE] [DATE] 876,54 € litige 72 j +10 j _ Mandatée FC25070194 [DATE…" at bounding box center [474, 349] width 901 height 439
drag, startPoint x: 832, startPoint y: 558, endPoint x: 820, endPoint y: 561, distance: 12.4
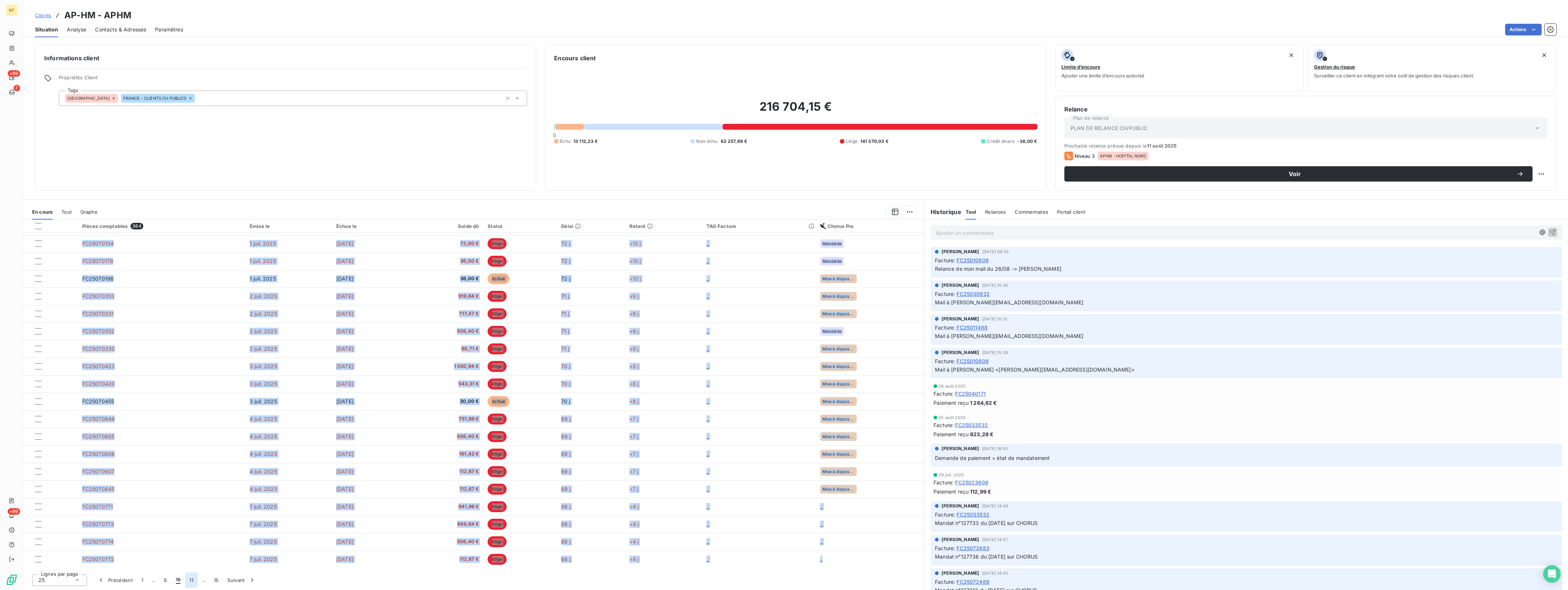
click at [192, 577] on button "11" at bounding box center [191, 580] width 13 height 15
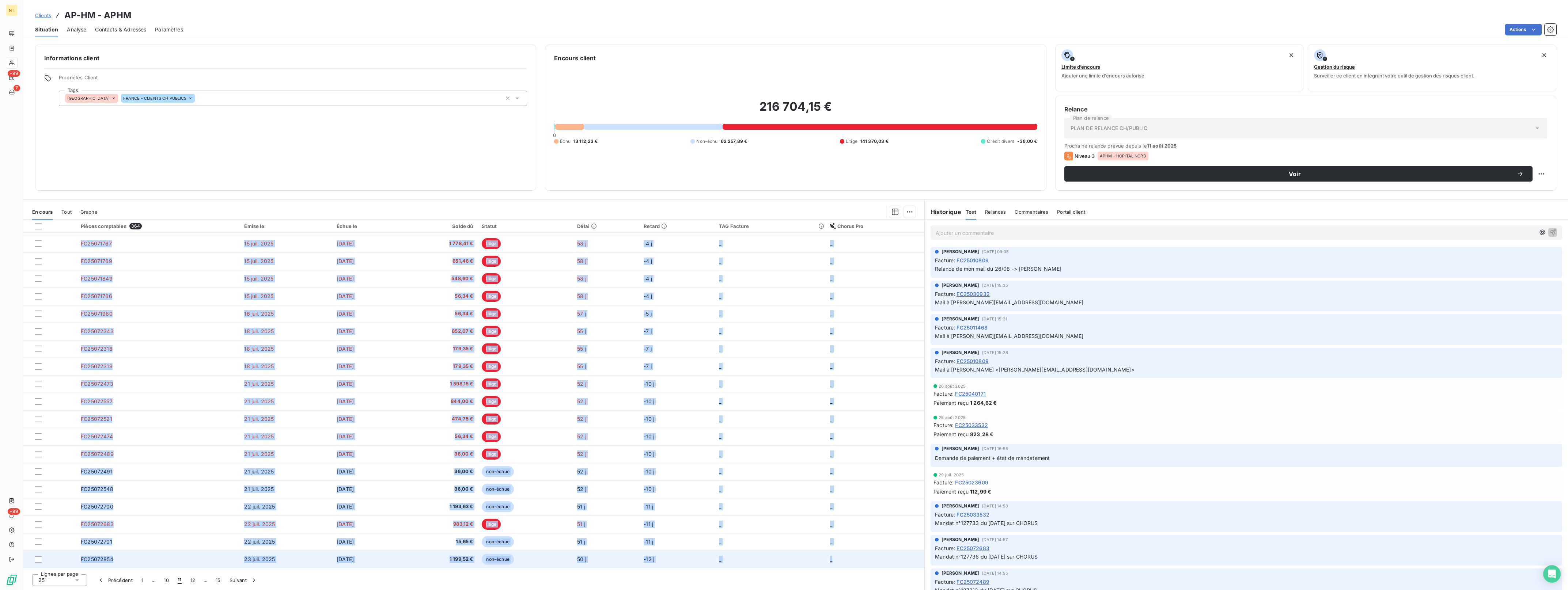
drag, startPoint x: 75, startPoint y: 241, endPoint x: 838, endPoint y: 563, distance: 828.2
click at [838, 563] on tbody "FC25071069 [DATE] [DATE] 506,40 € litige 65 j +3 j _ _ FC25071010 [DATE] [DATE]…" at bounding box center [474, 349] width 901 height 439
drag, startPoint x: 838, startPoint y: 563, endPoint x: 830, endPoint y: 559, distance: 8.9
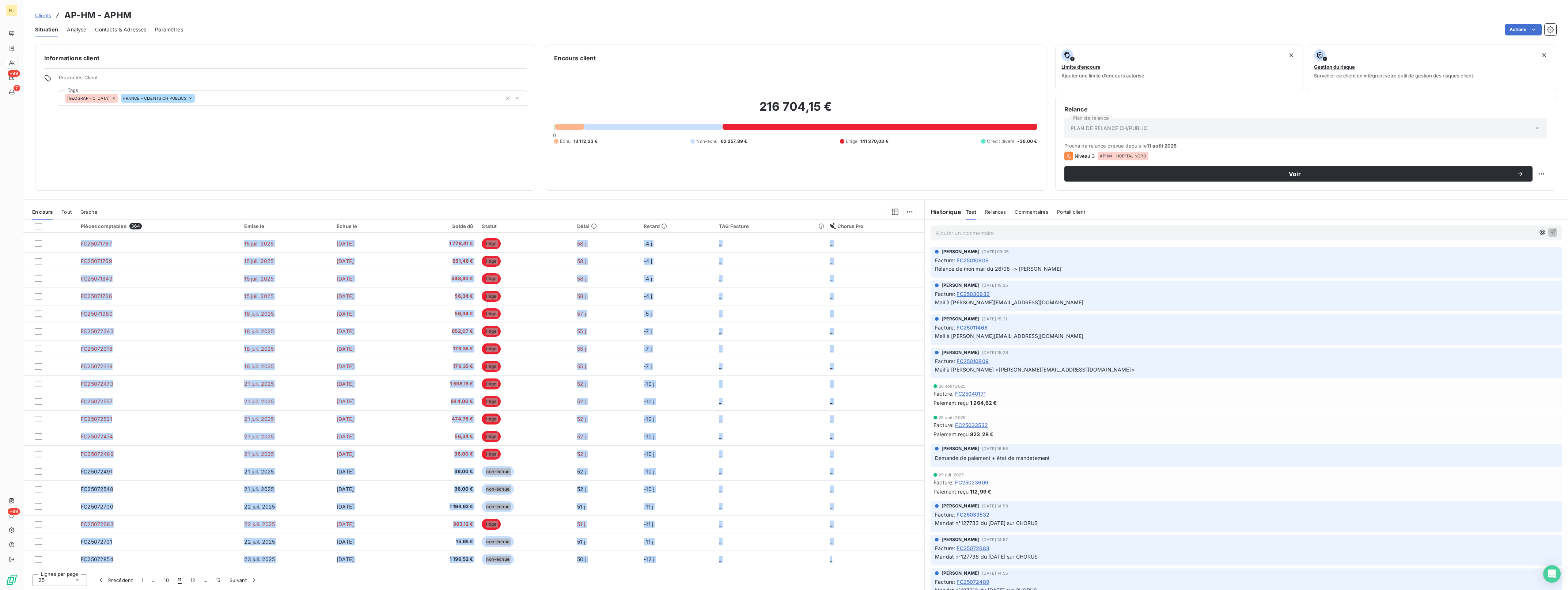
click at [193, 579] on button "12" at bounding box center [193, 580] width 14 height 15
